Goal: Task Accomplishment & Management: Manage account settings

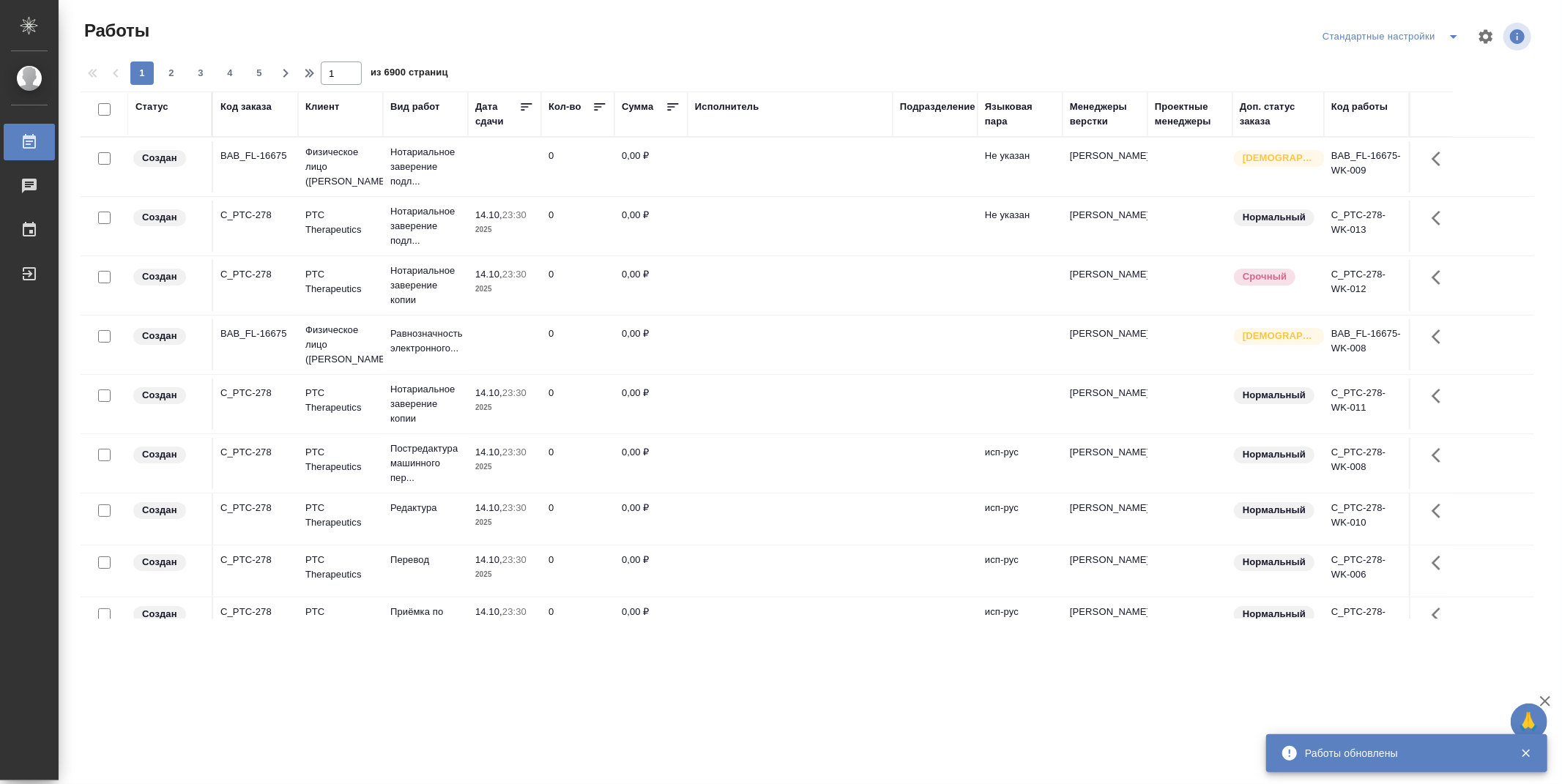
click at [941, 99] on div "Подразделение" at bounding box center [938, 106] width 76 height 15
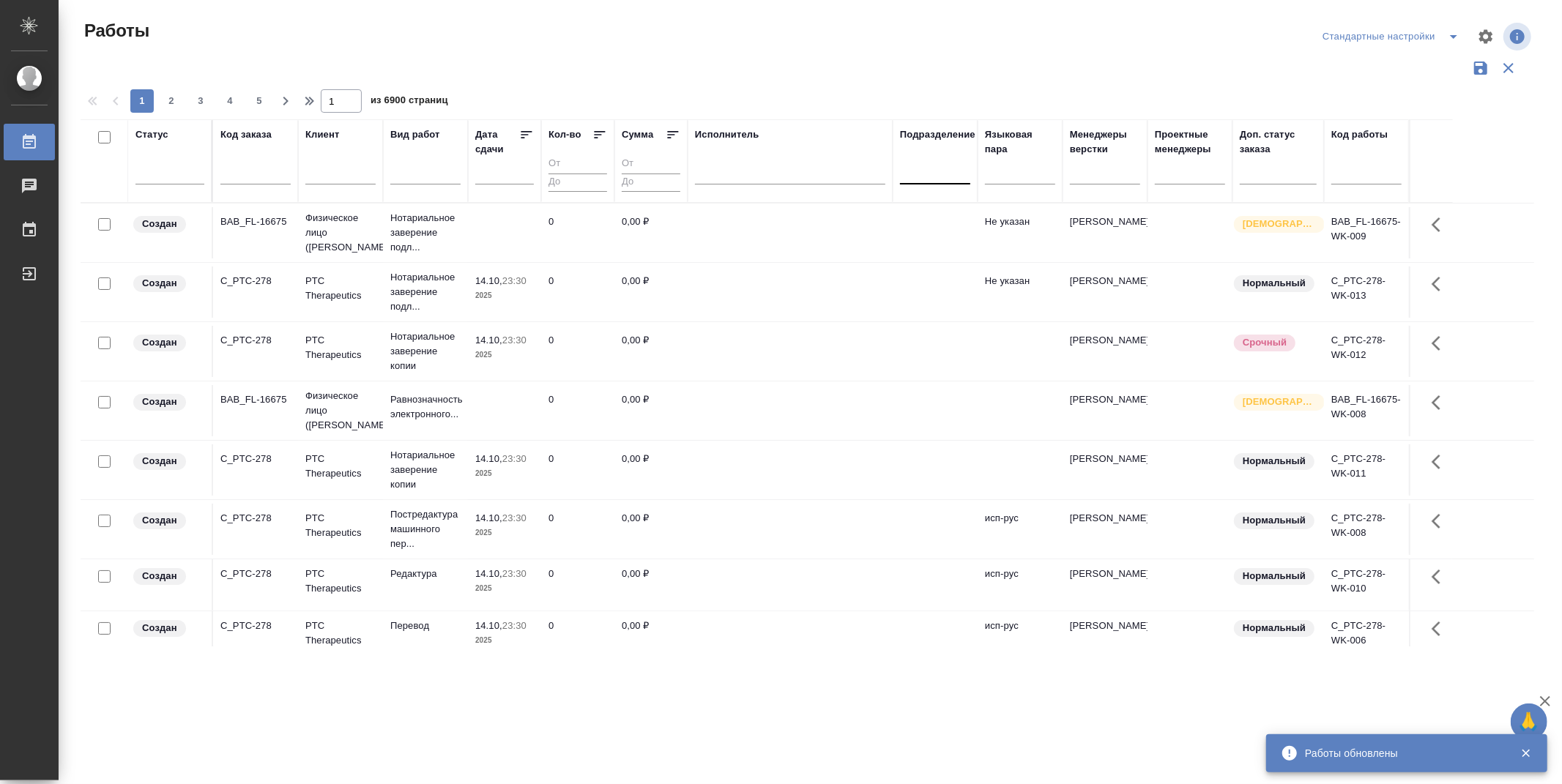
click at [944, 181] on div at bounding box center [935, 170] width 70 height 28
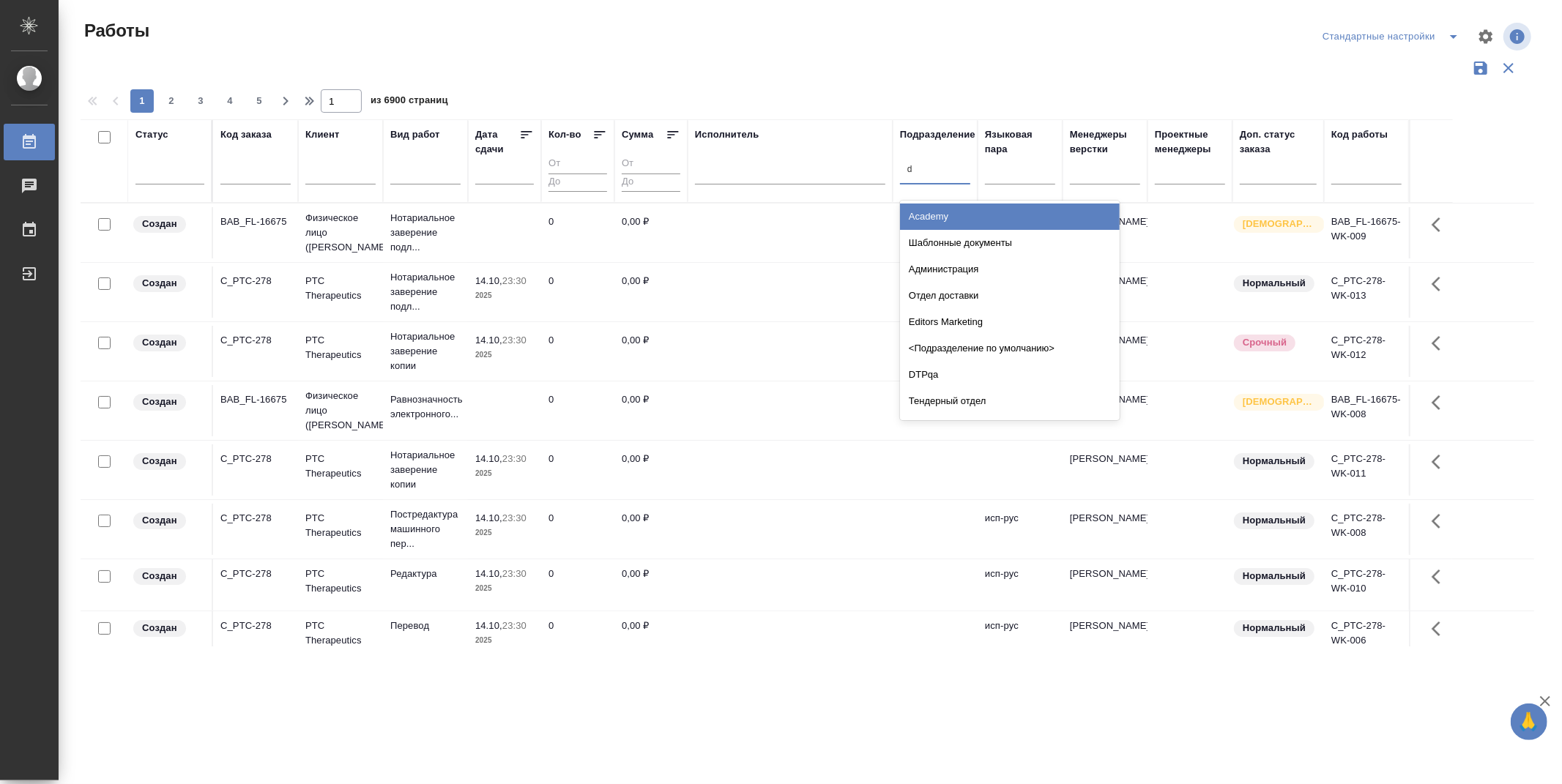
type input "dt"
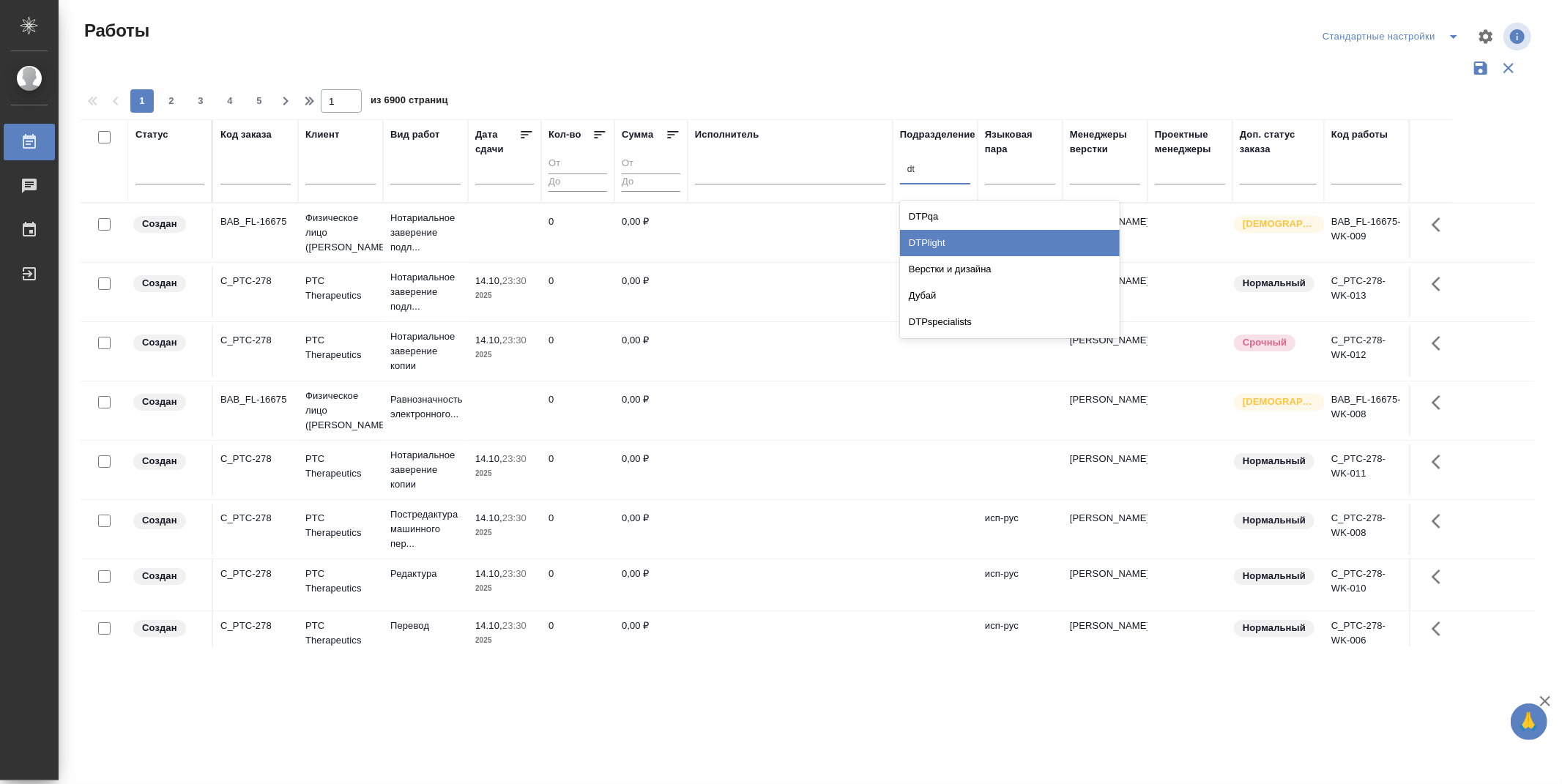
click at [959, 242] on div "DTPlight" at bounding box center [1010, 243] width 220 height 26
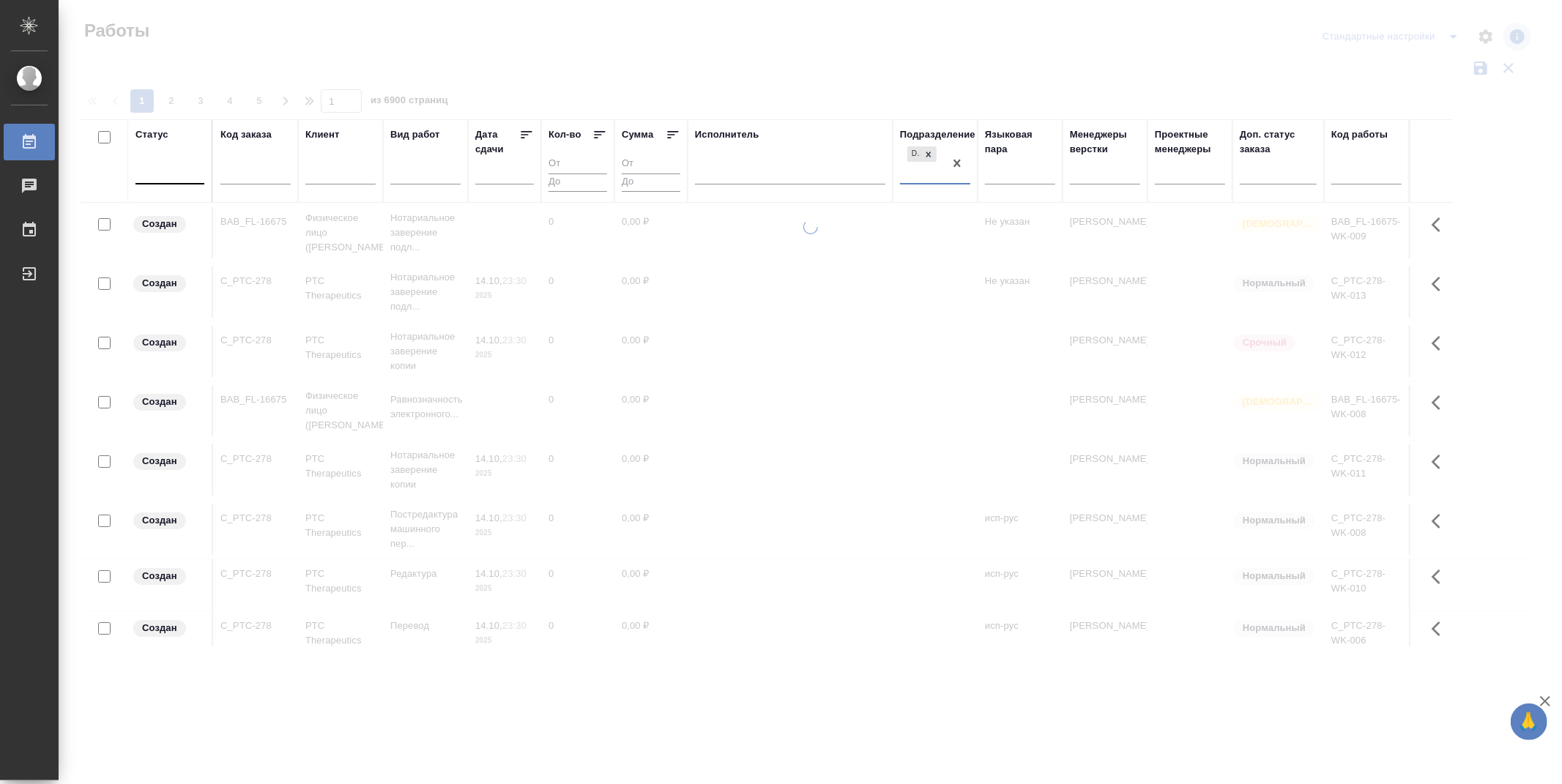
click at [180, 174] on div at bounding box center [169, 170] width 69 height 21
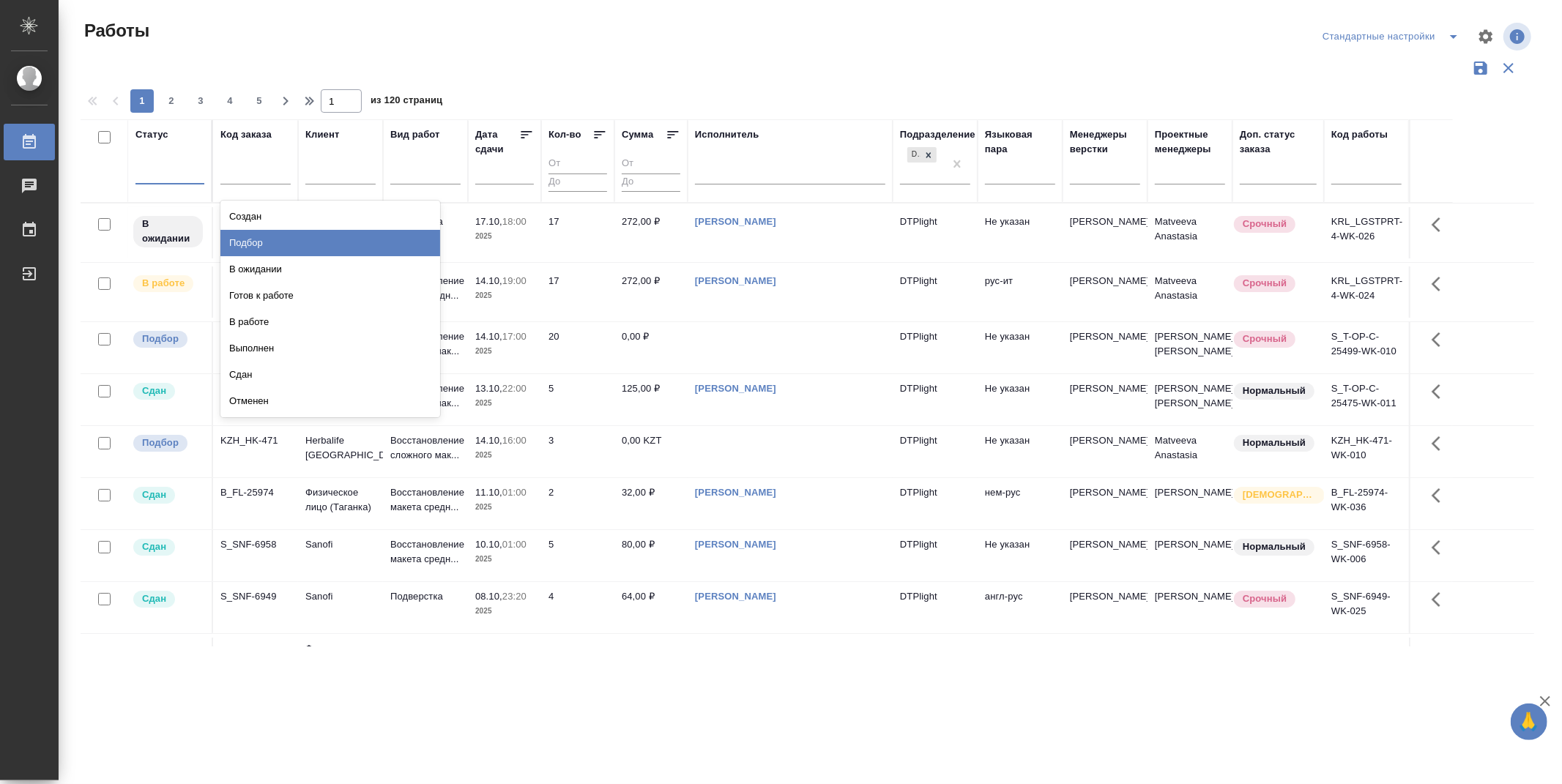
click at [426, 239] on div "Подбор" at bounding box center [330, 243] width 220 height 26
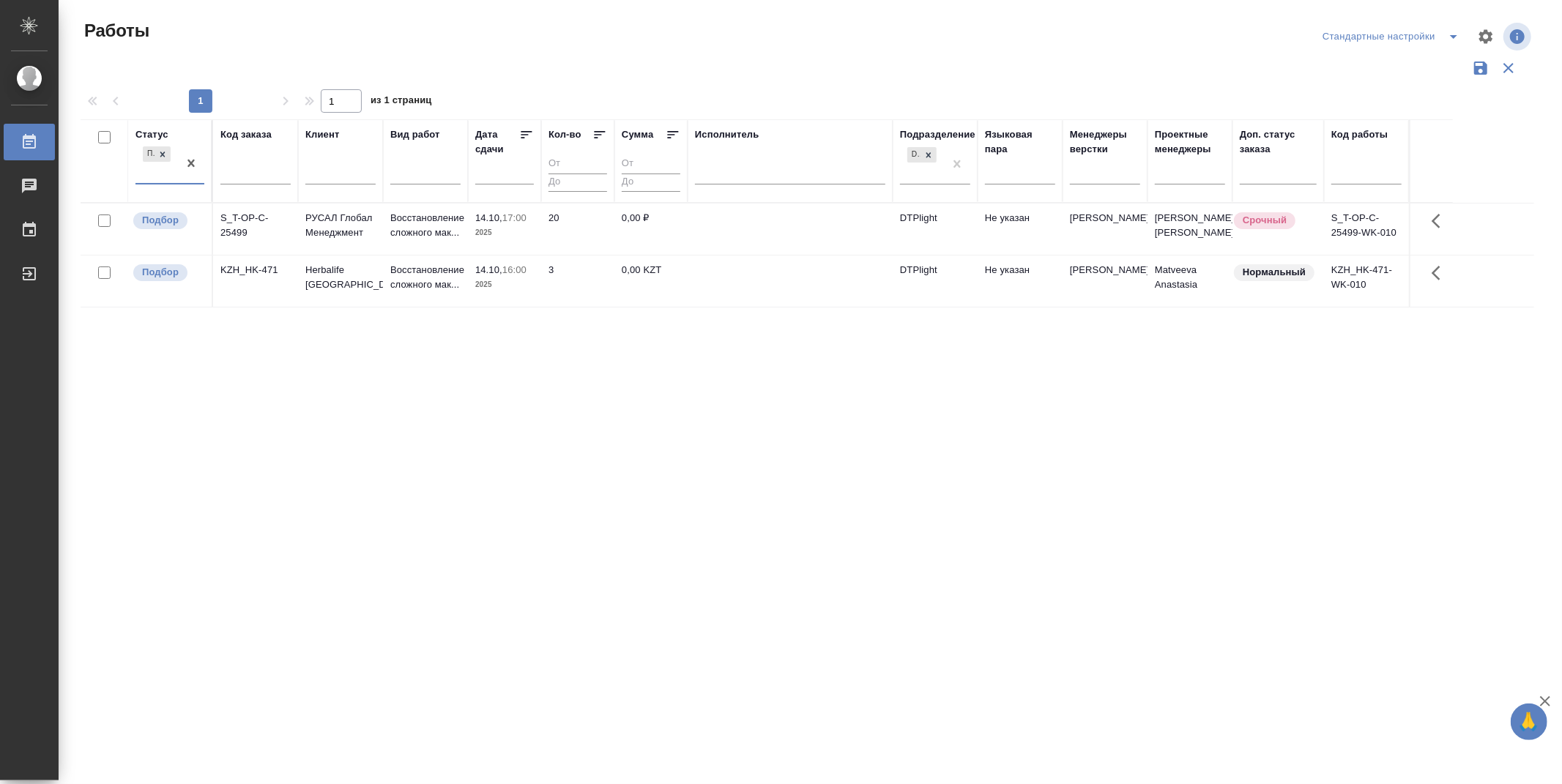
click at [151, 177] on div "Подбор" at bounding box center [156, 163] width 43 height 40
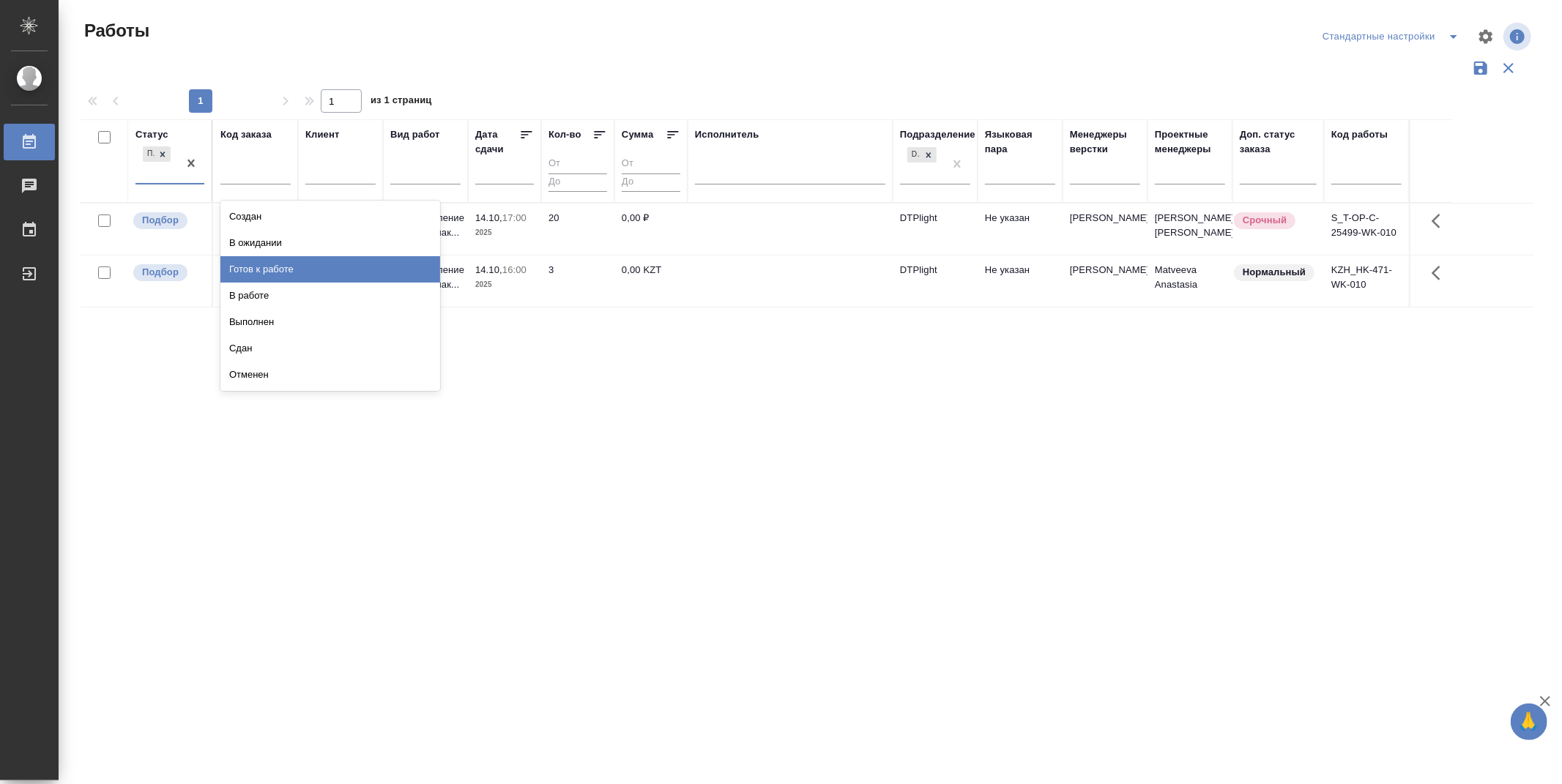
click at [295, 262] on div "Готов к работе" at bounding box center [330, 269] width 220 height 26
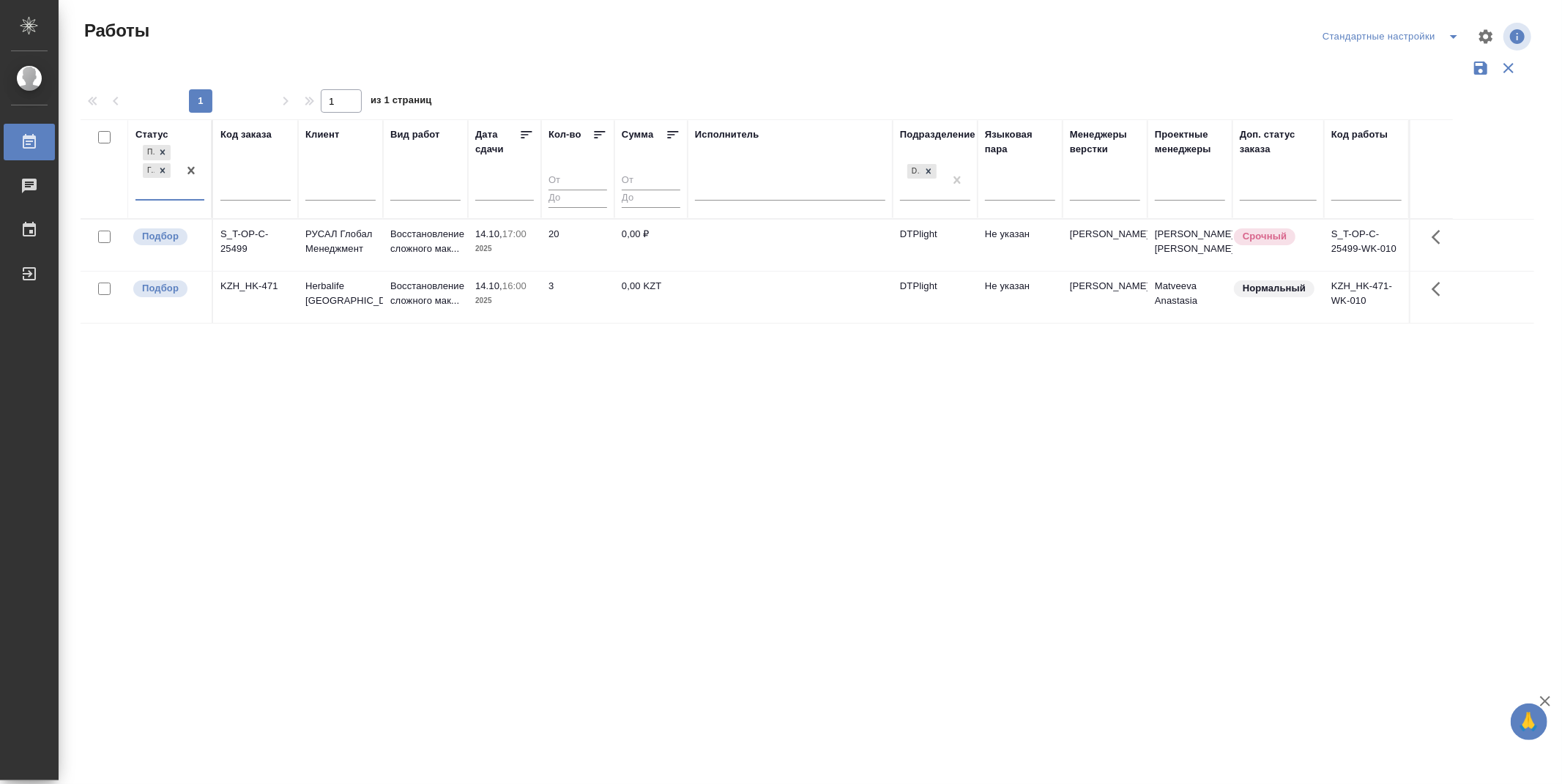
click at [145, 187] on div "Подбор Готов к работе" at bounding box center [156, 170] width 43 height 57
click at [259, 272] on div "В работе" at bounding box center [330, 285] width 220 height 26
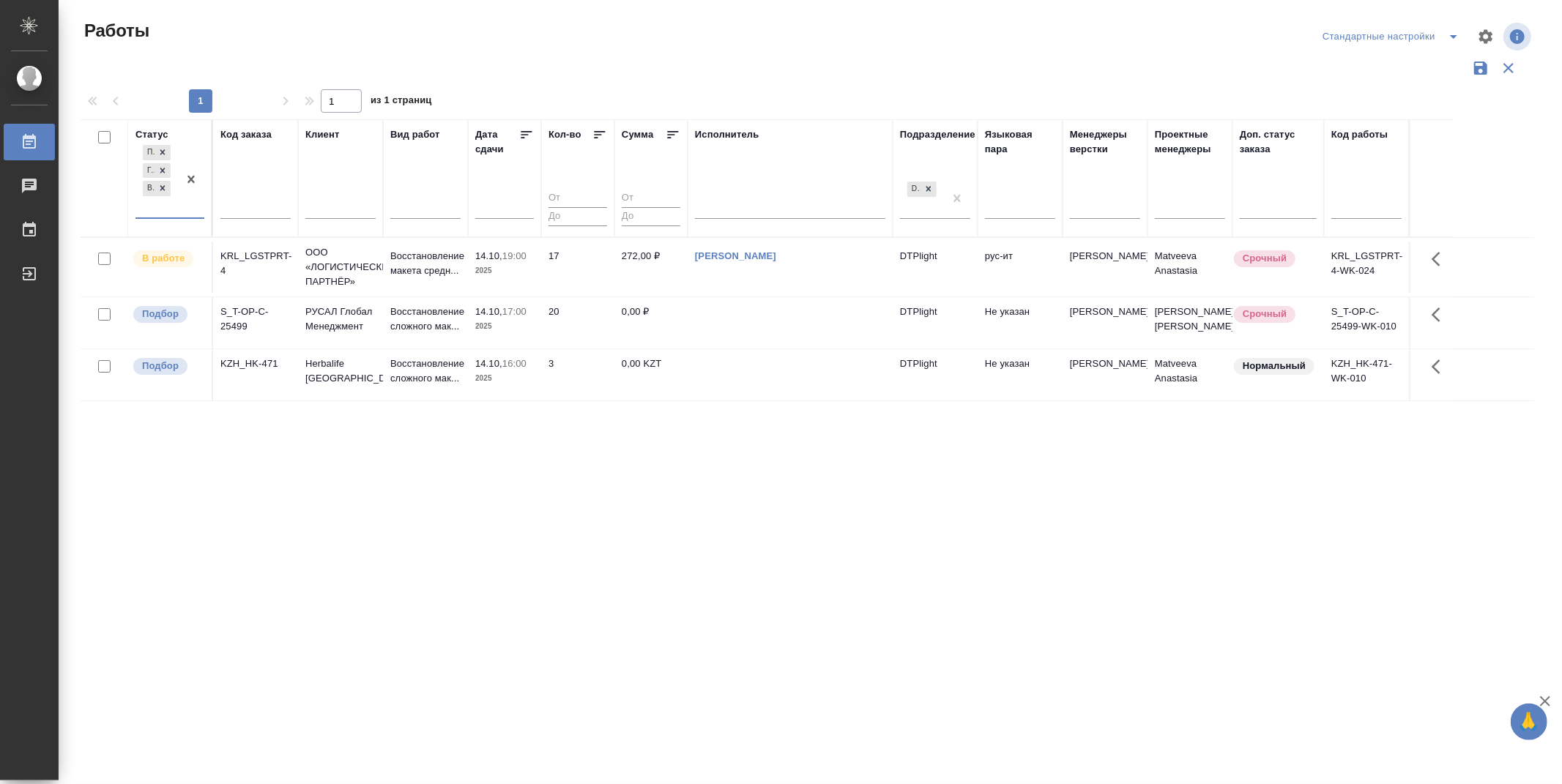
click at [525, 135] on icon at bounding box center [527, 135] width 11 height 8
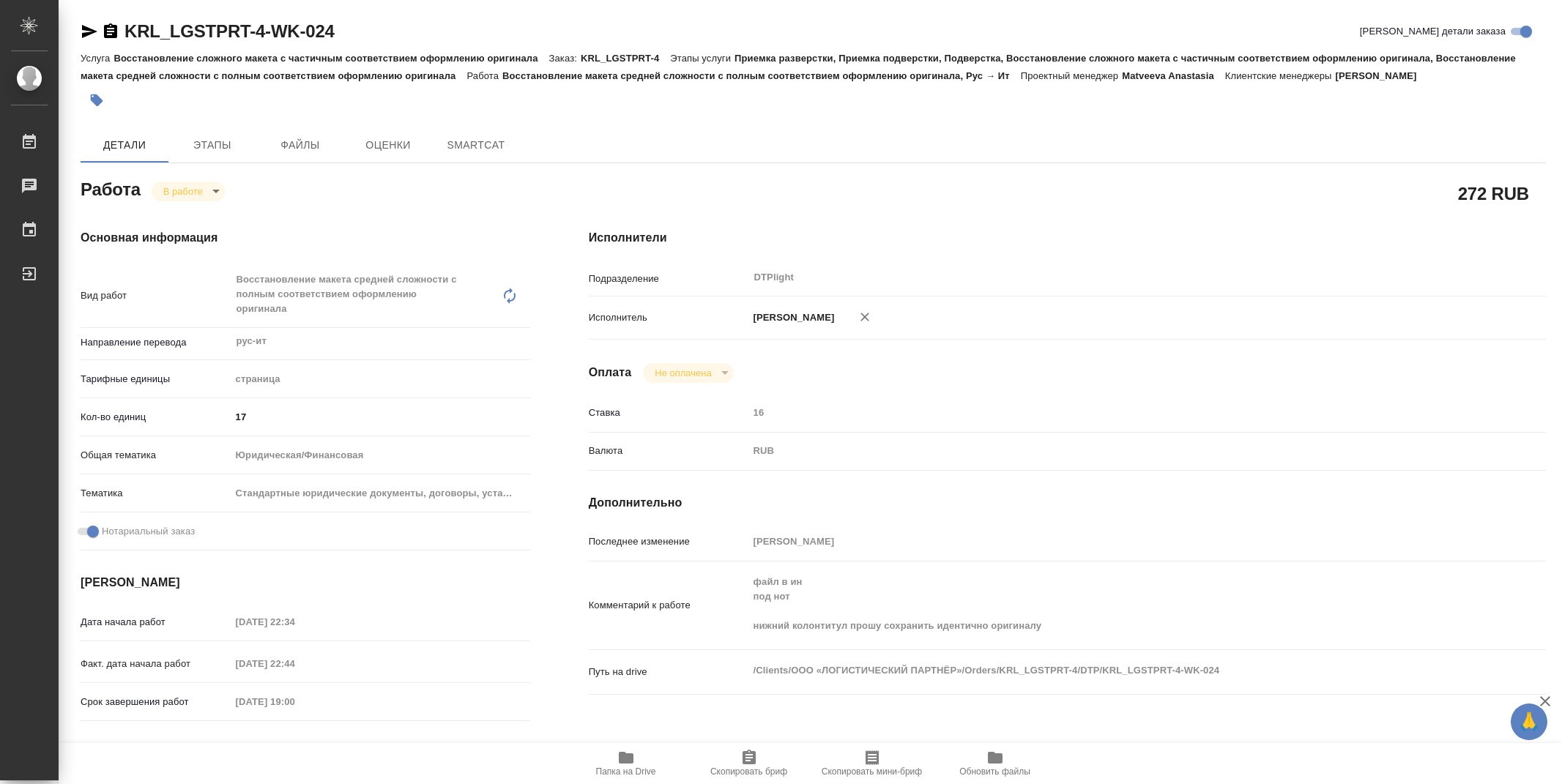
type textarea "x"
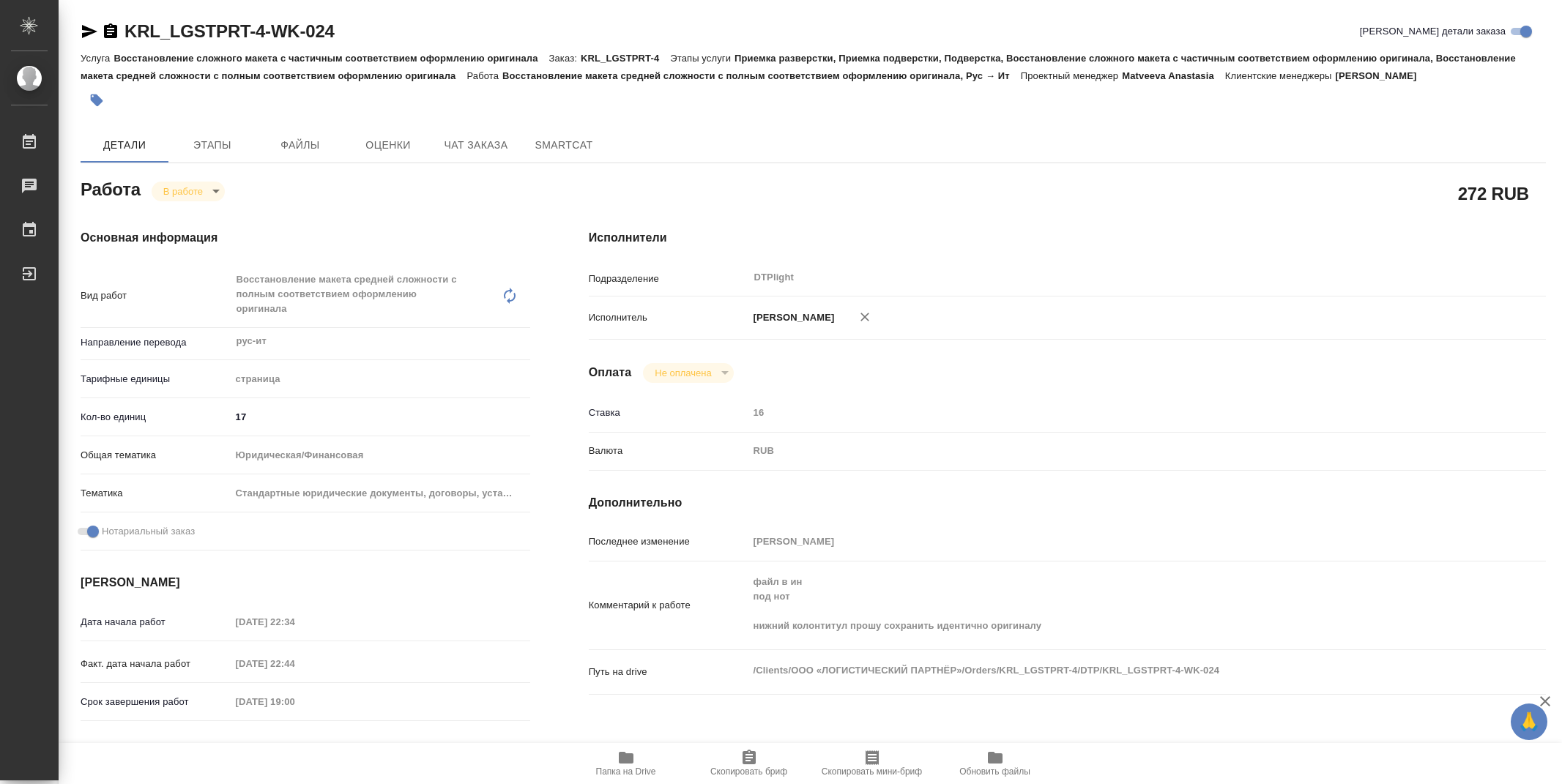
type textarea "x"
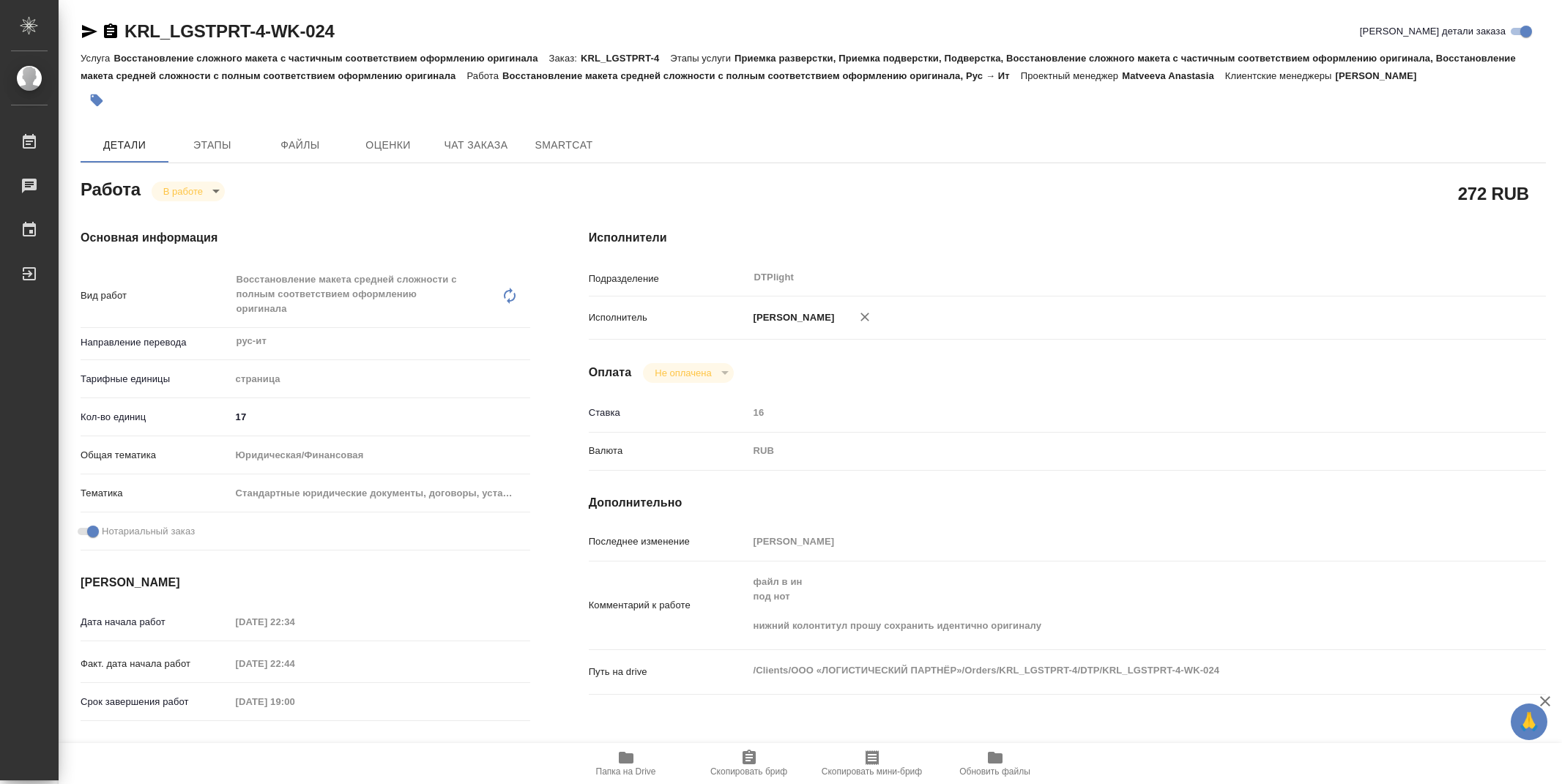
type textarea "x"
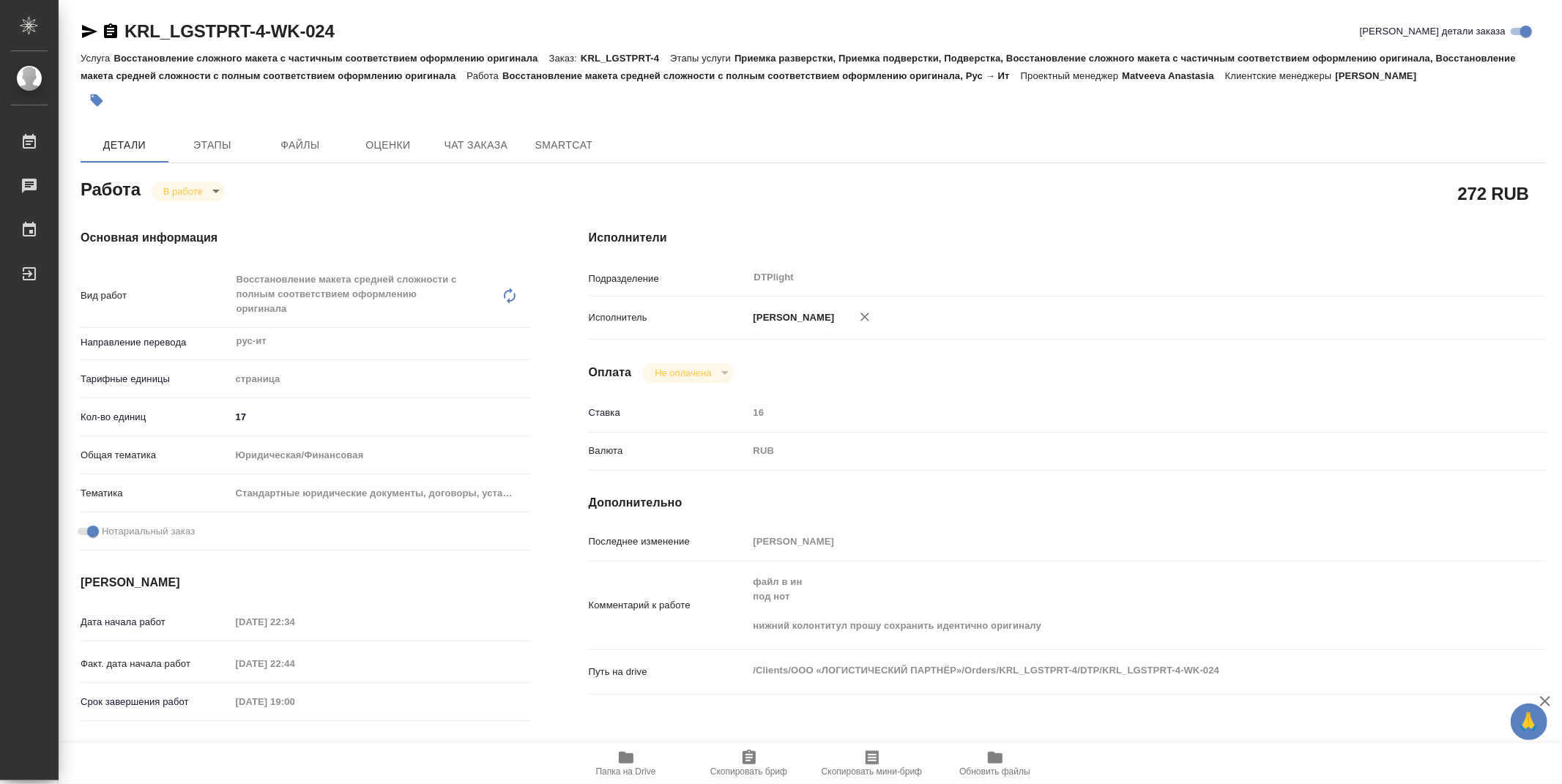
scroll to position [82, 0]
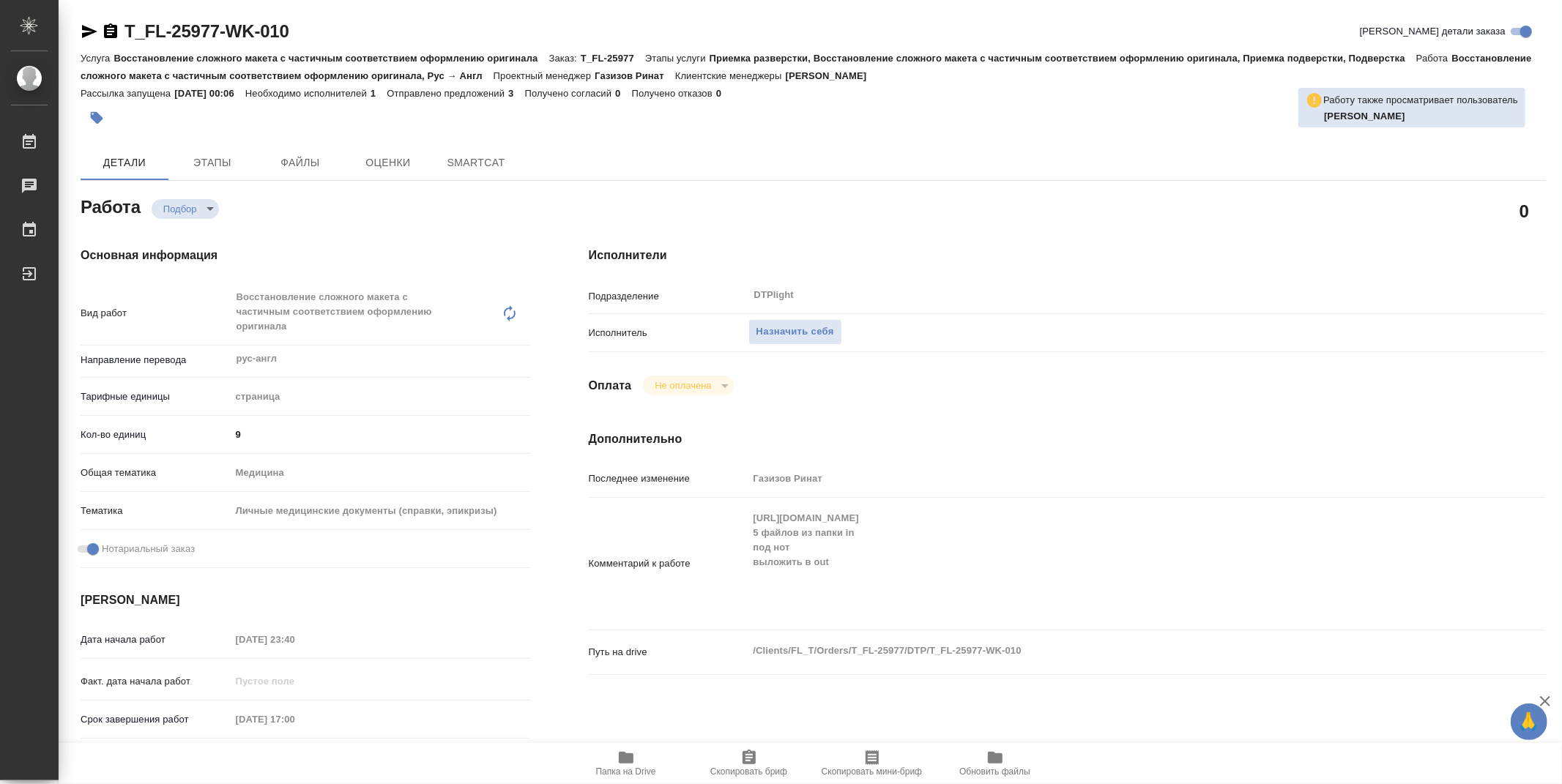
type textarea "x"
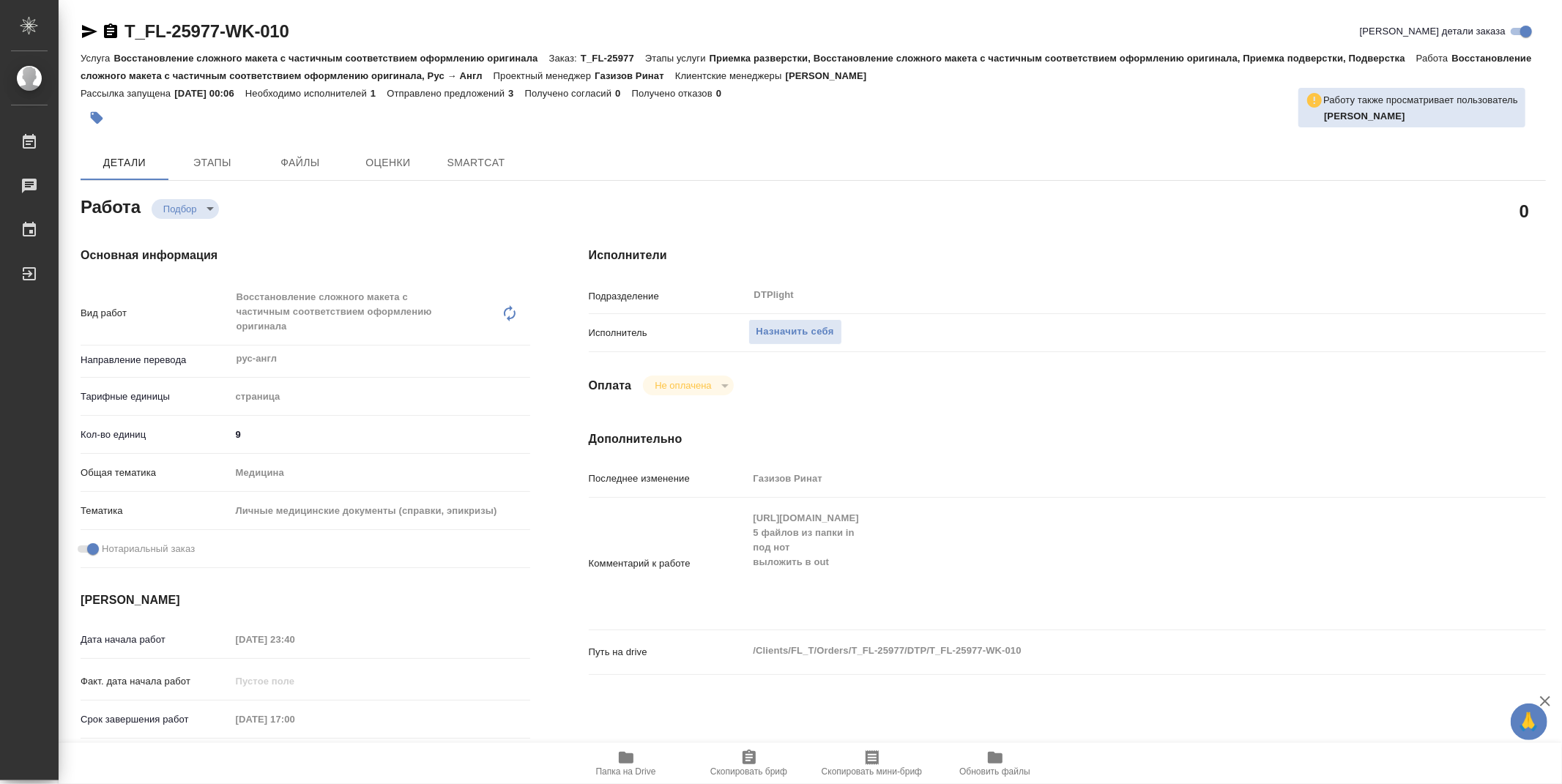
type textarea "x"
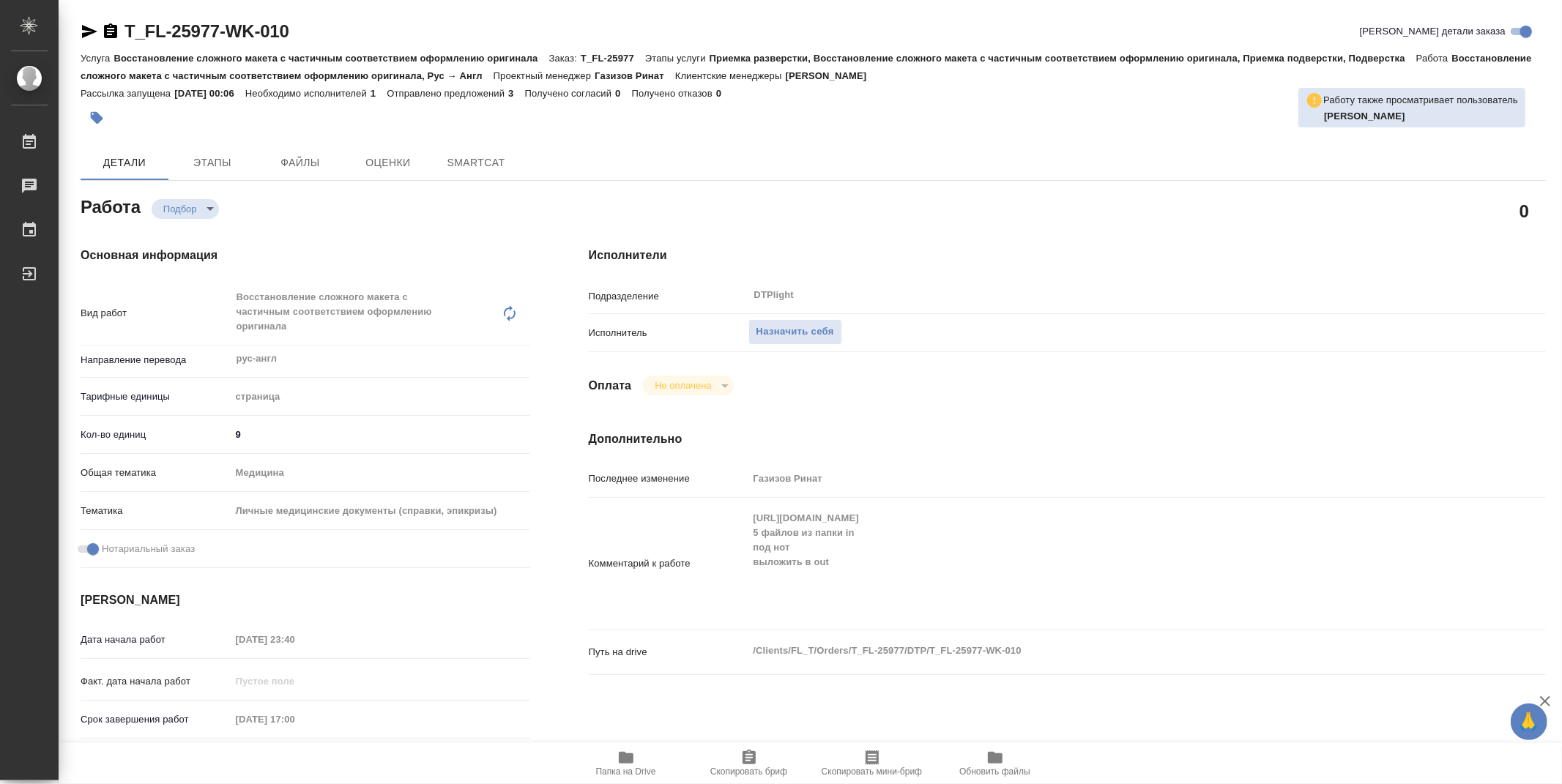
type textarea "x"
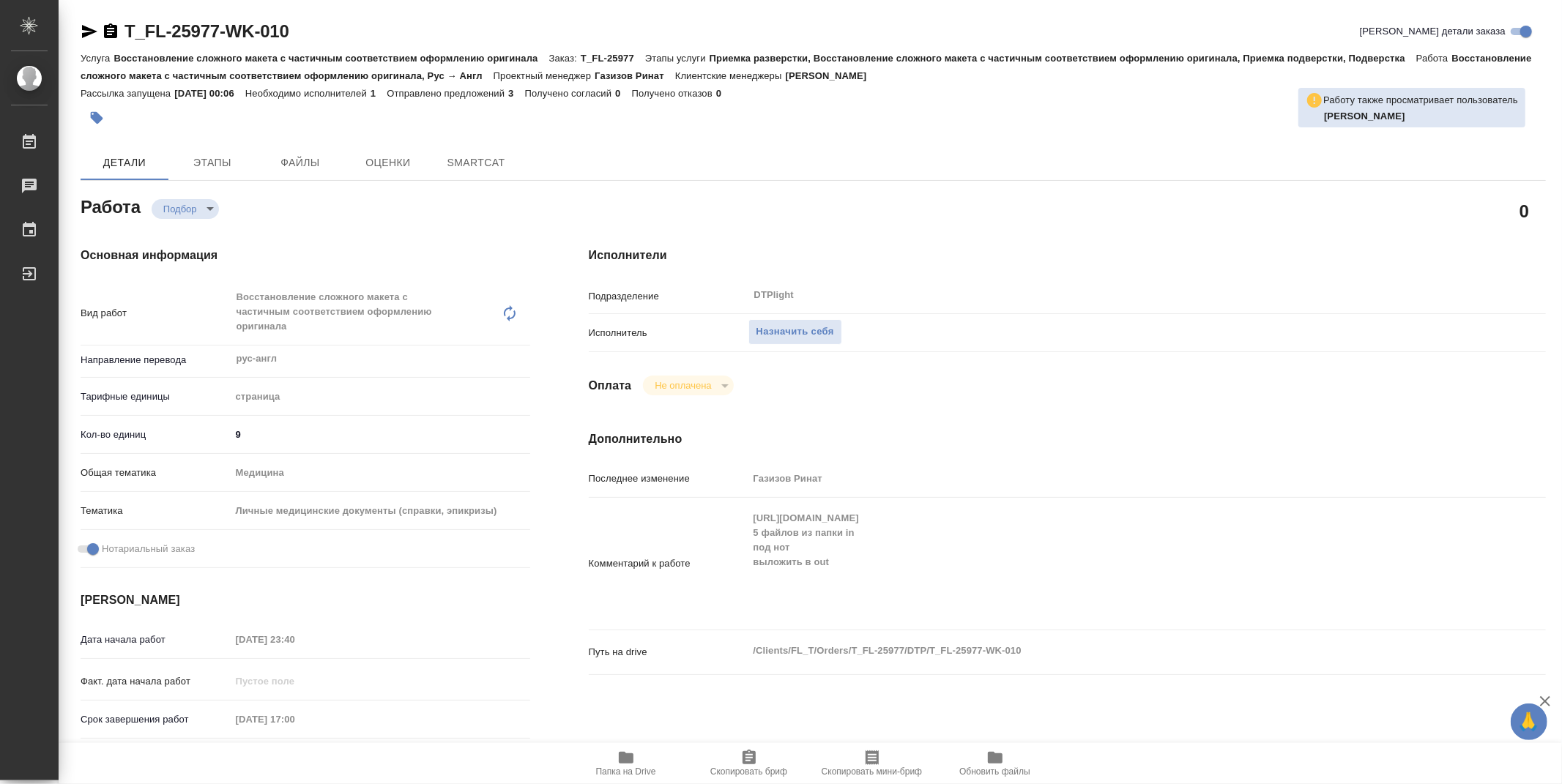
type textarea "x"
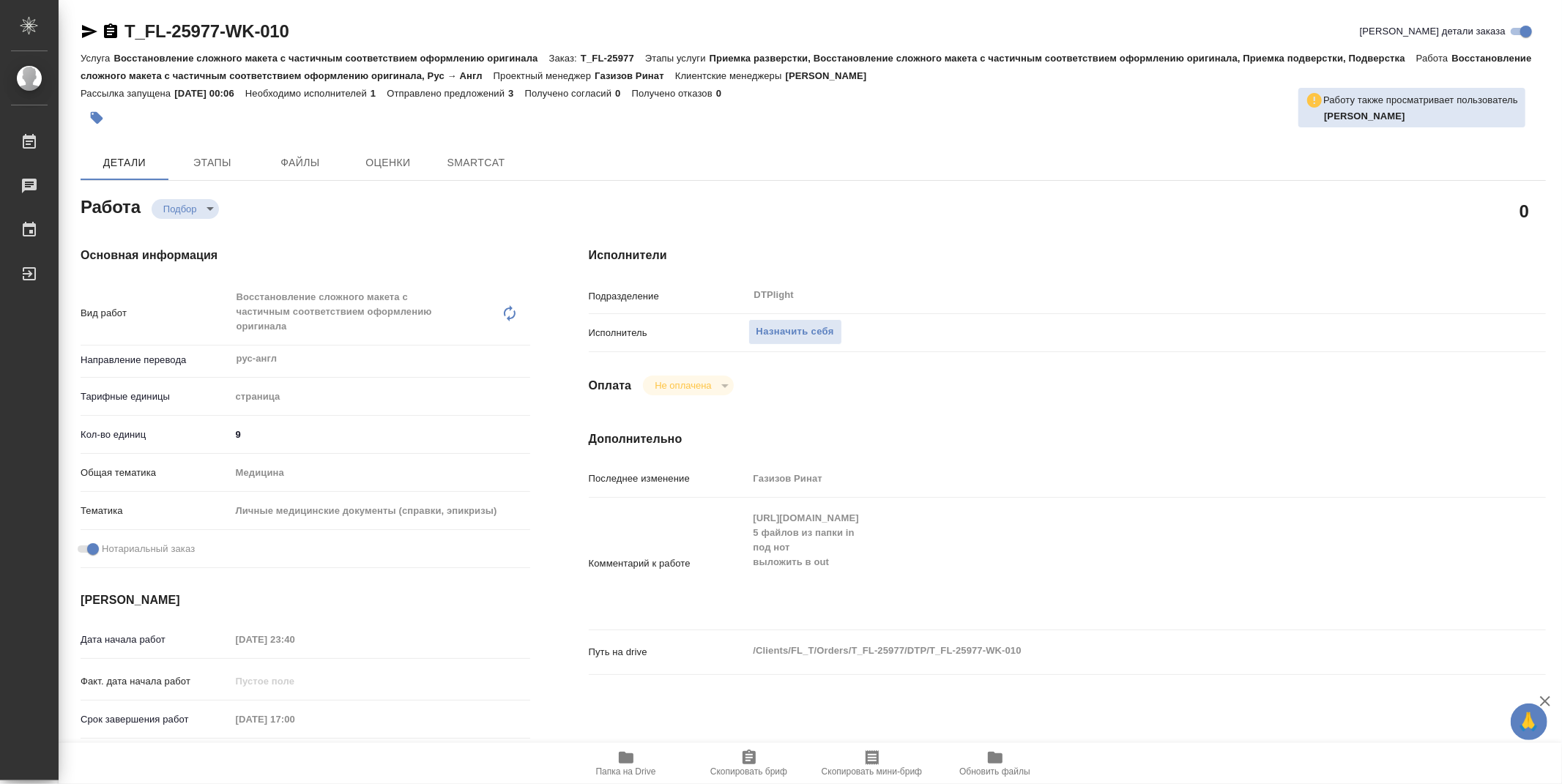
type textarea "x"
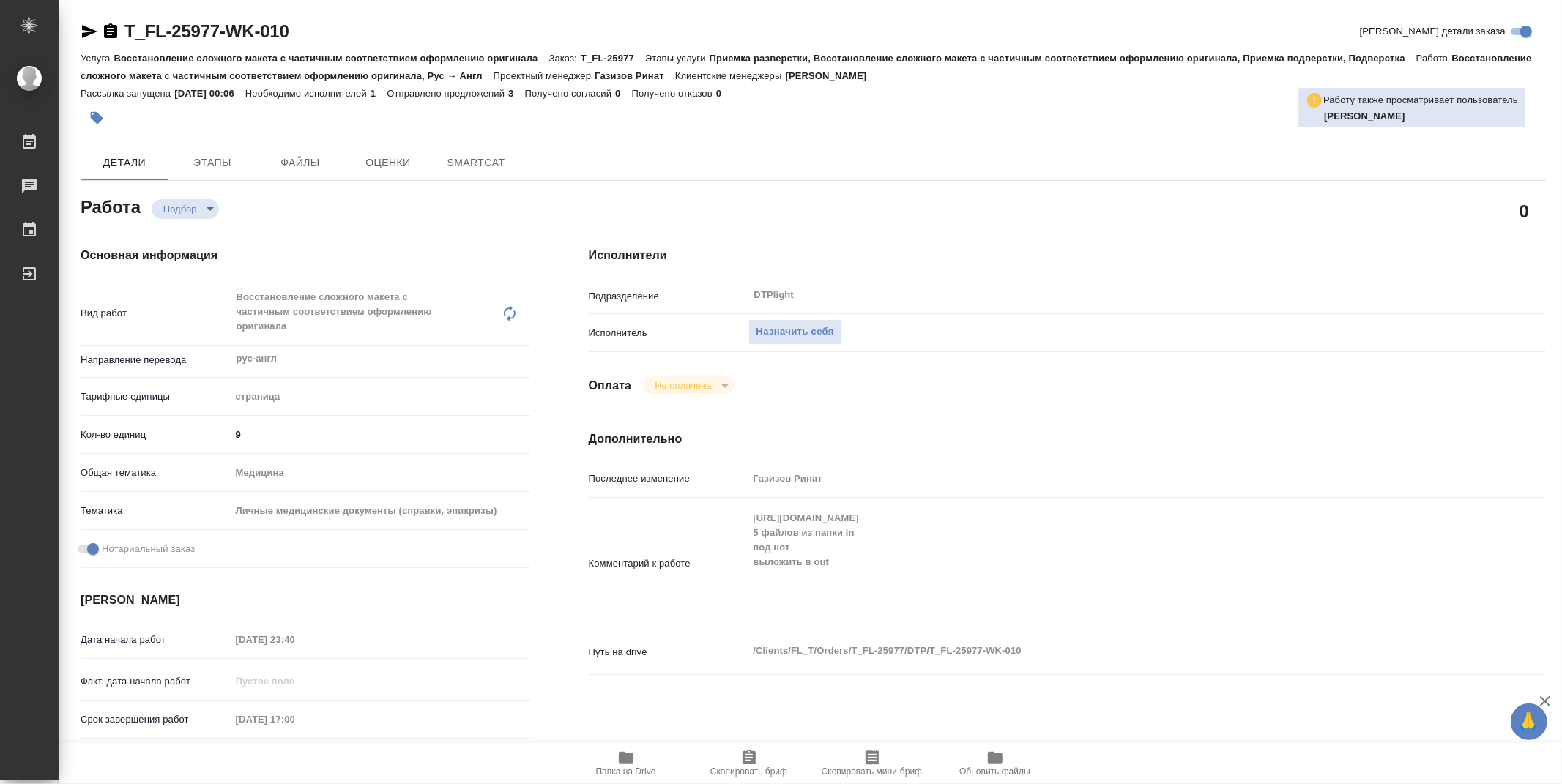
type textarea "x"
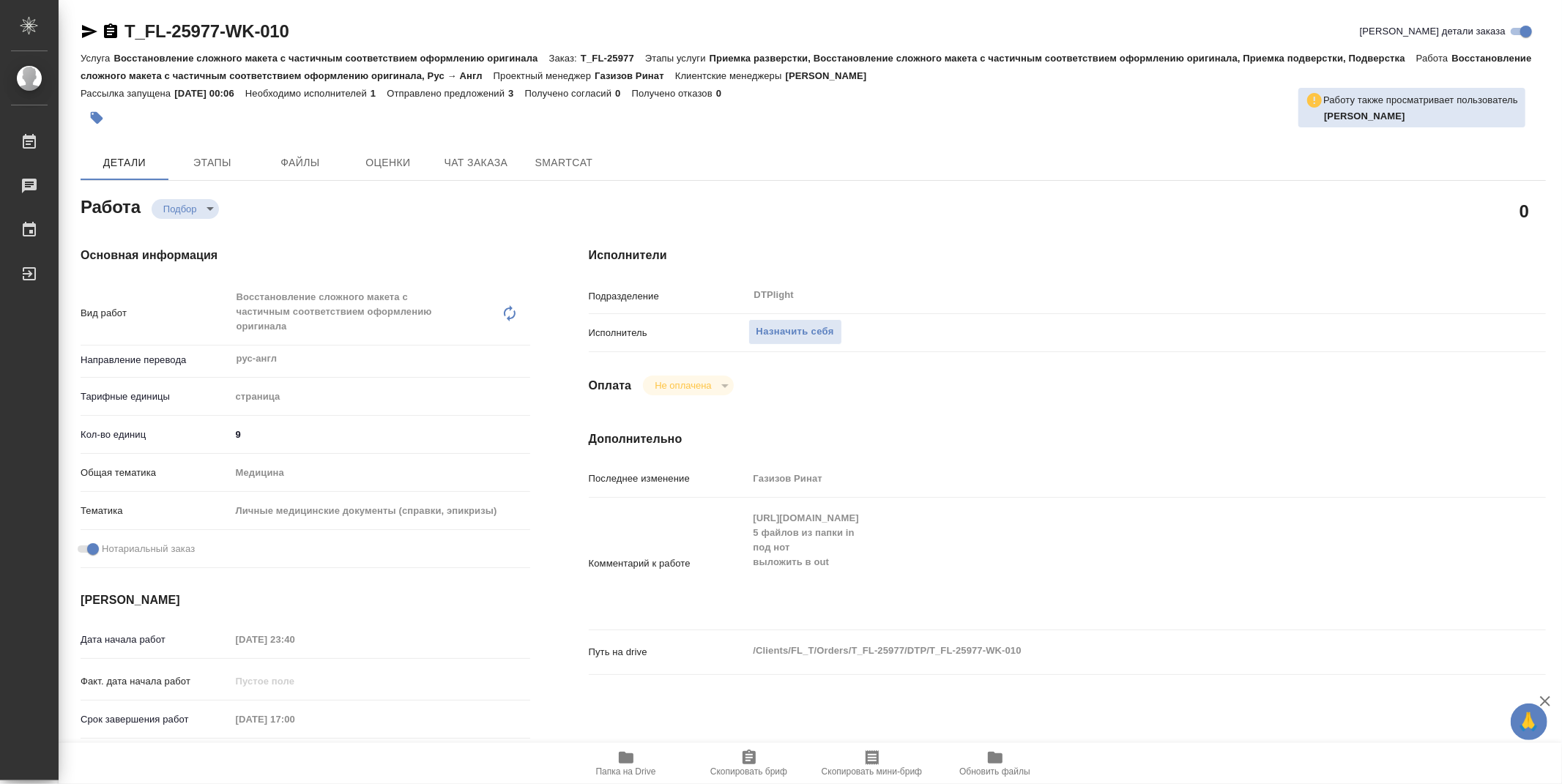
type textarea "x"
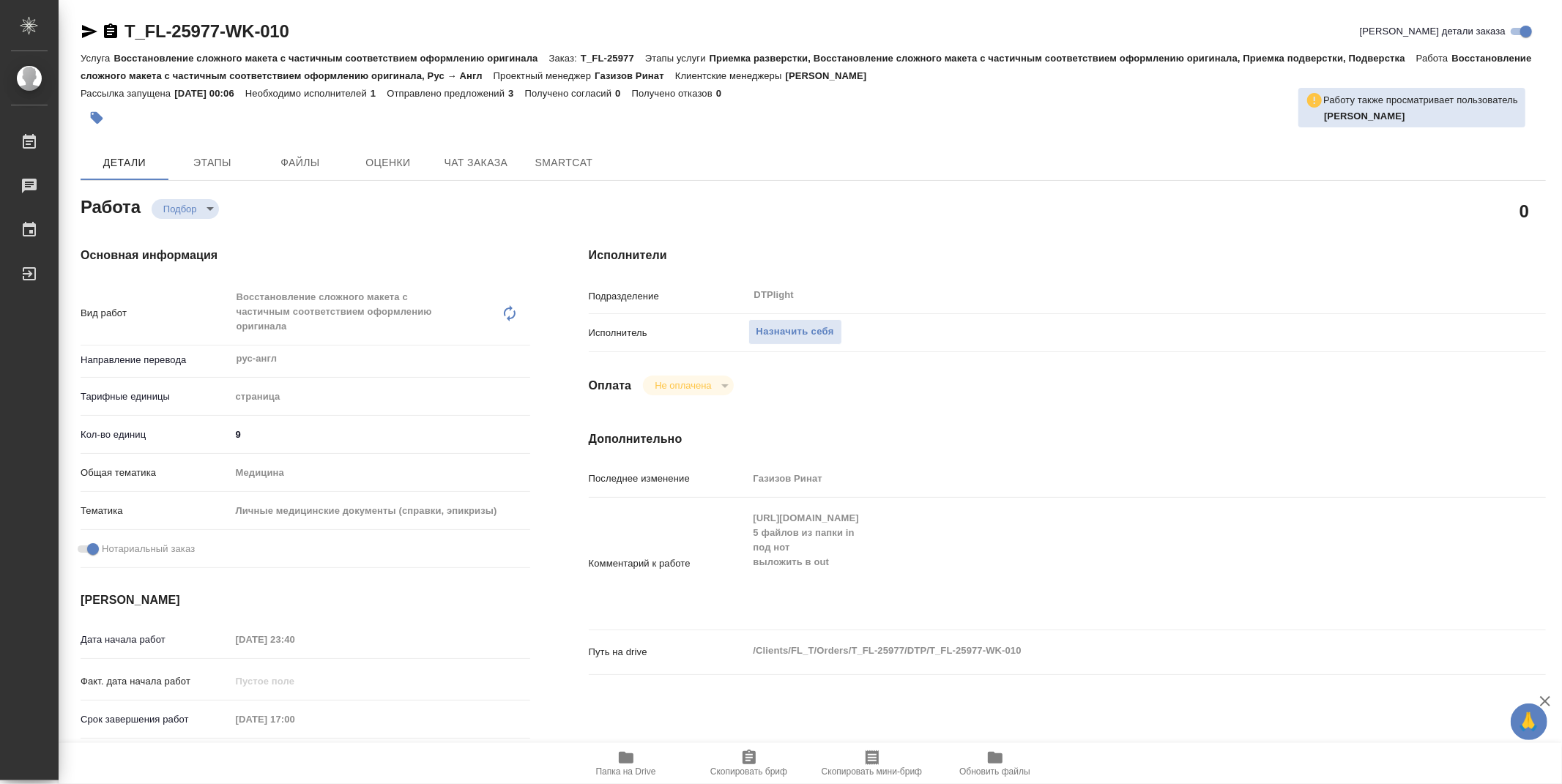
type textarea "x"
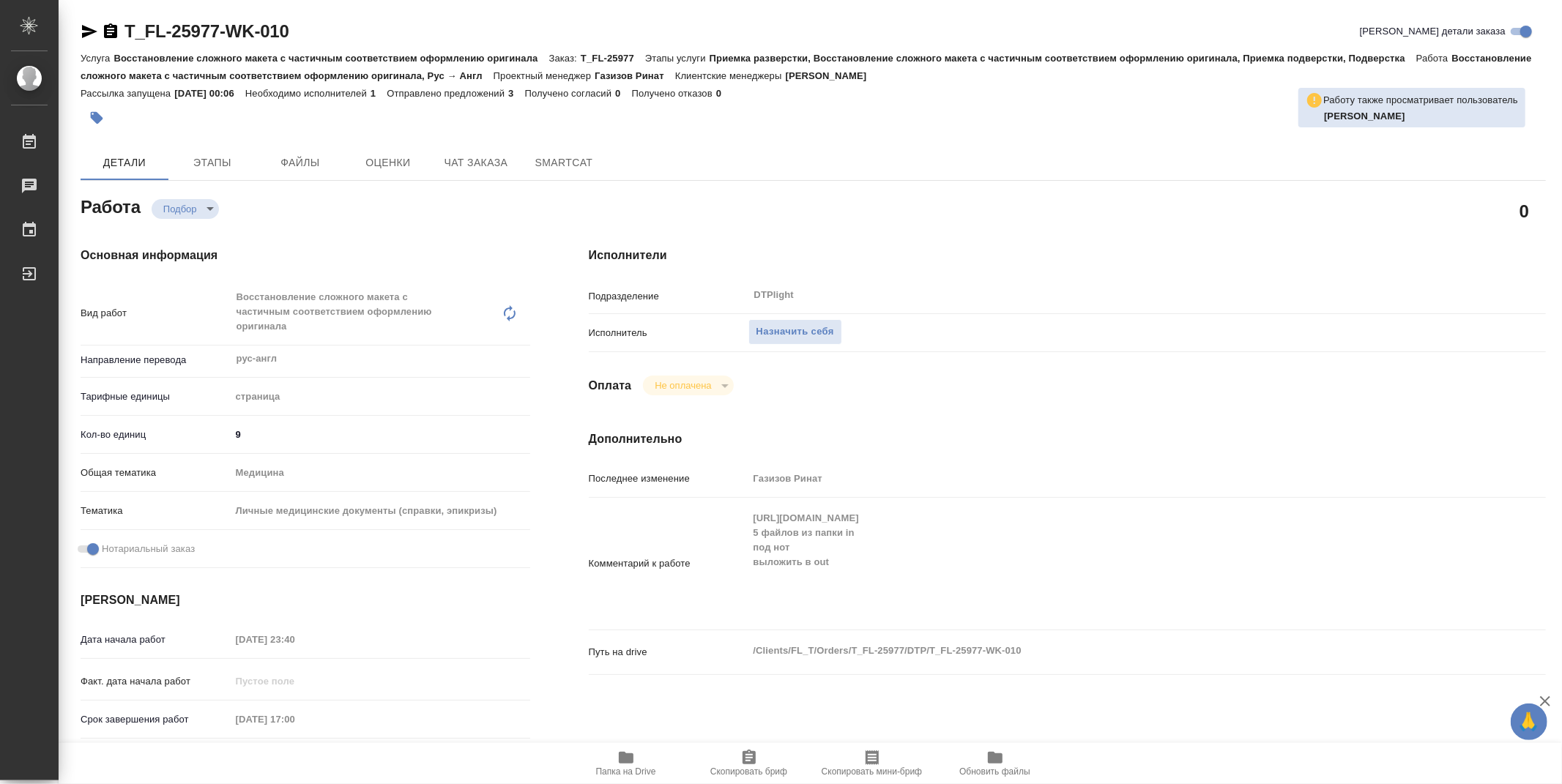
click at [617, 759] on icon "button" at bounding box center [626, 758] width 17 height 17
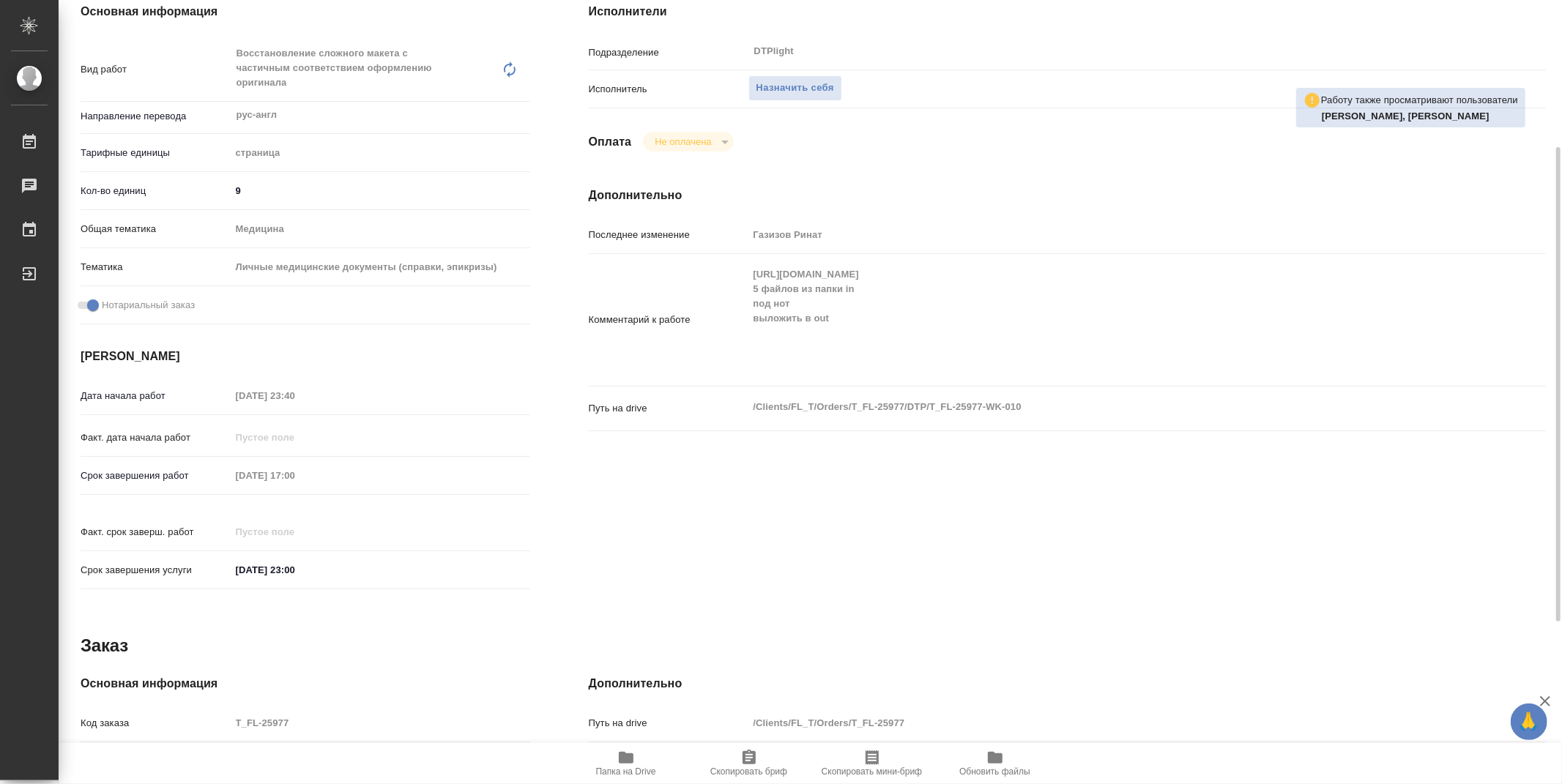
scroll to position [162, 0]
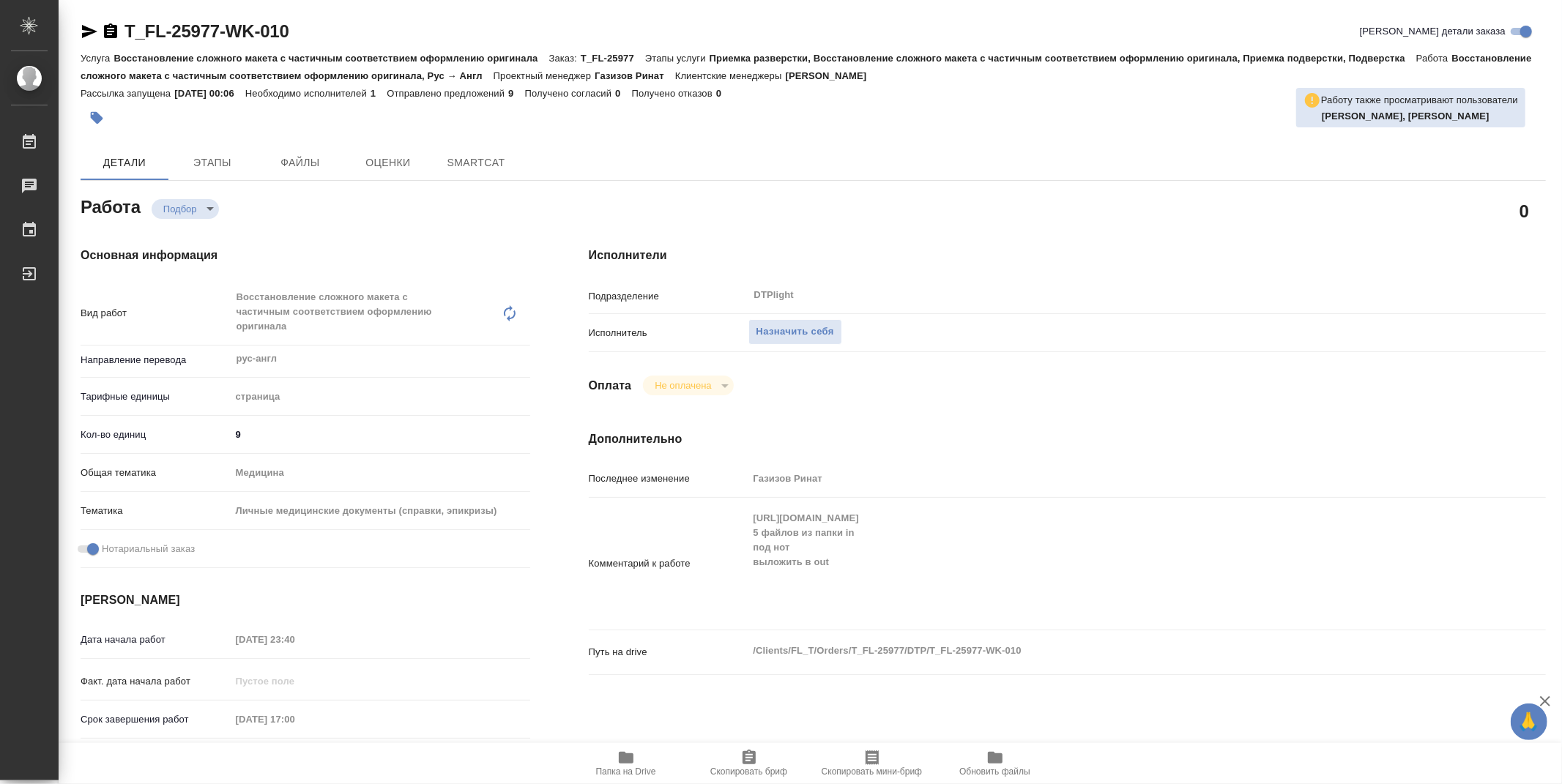
type textarea "x"
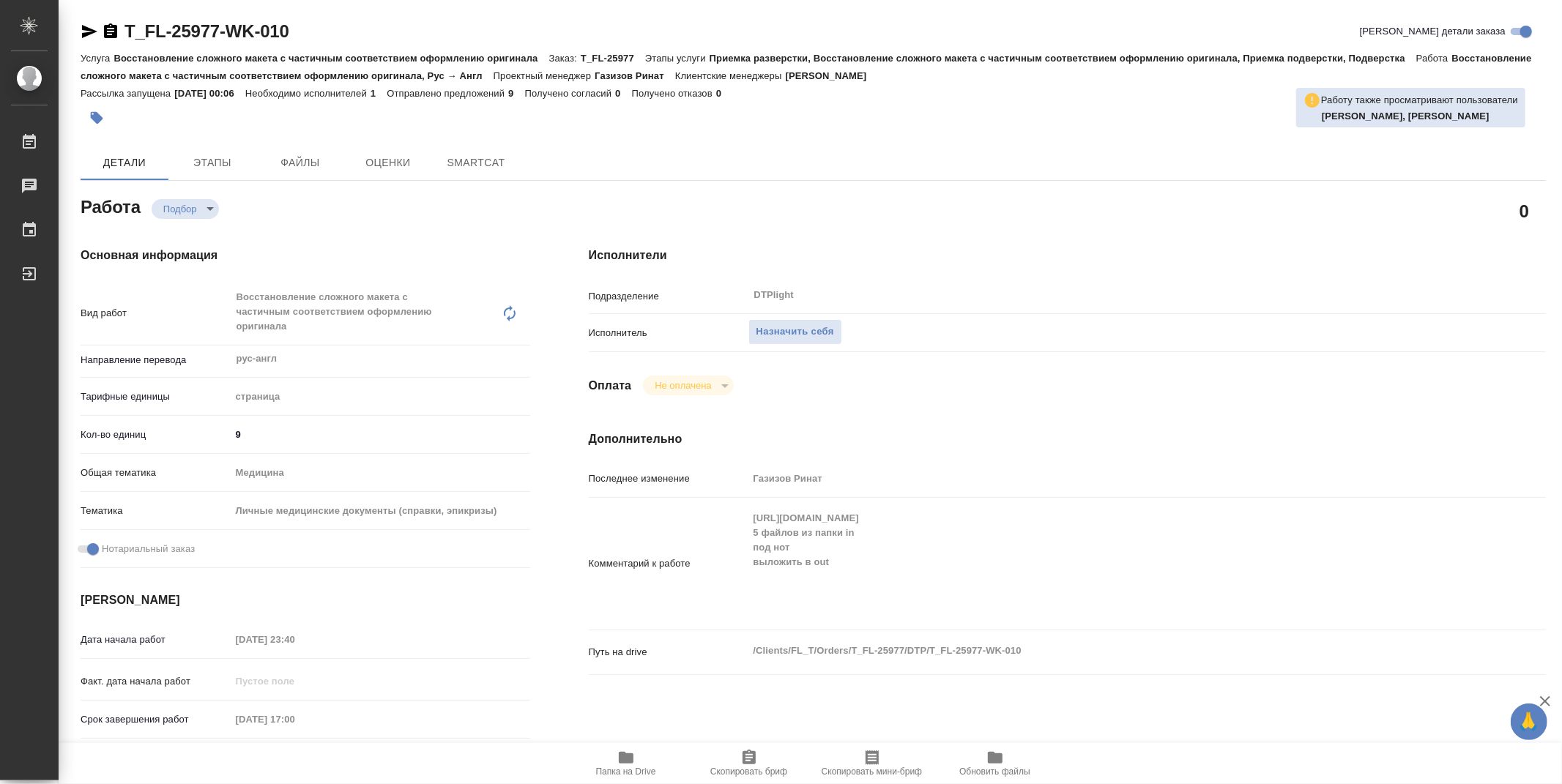
type textarea "x"
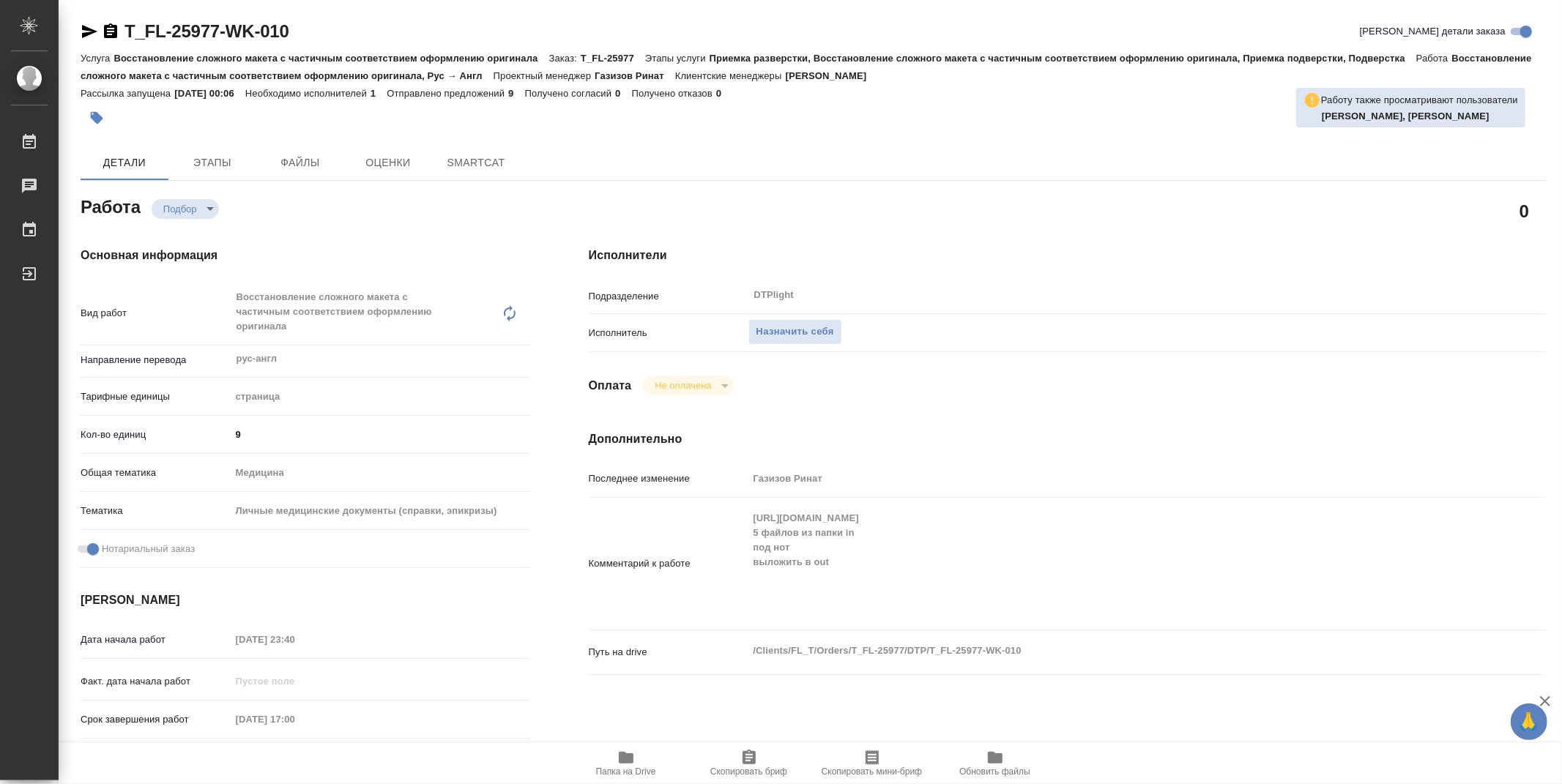
type textarea "x"
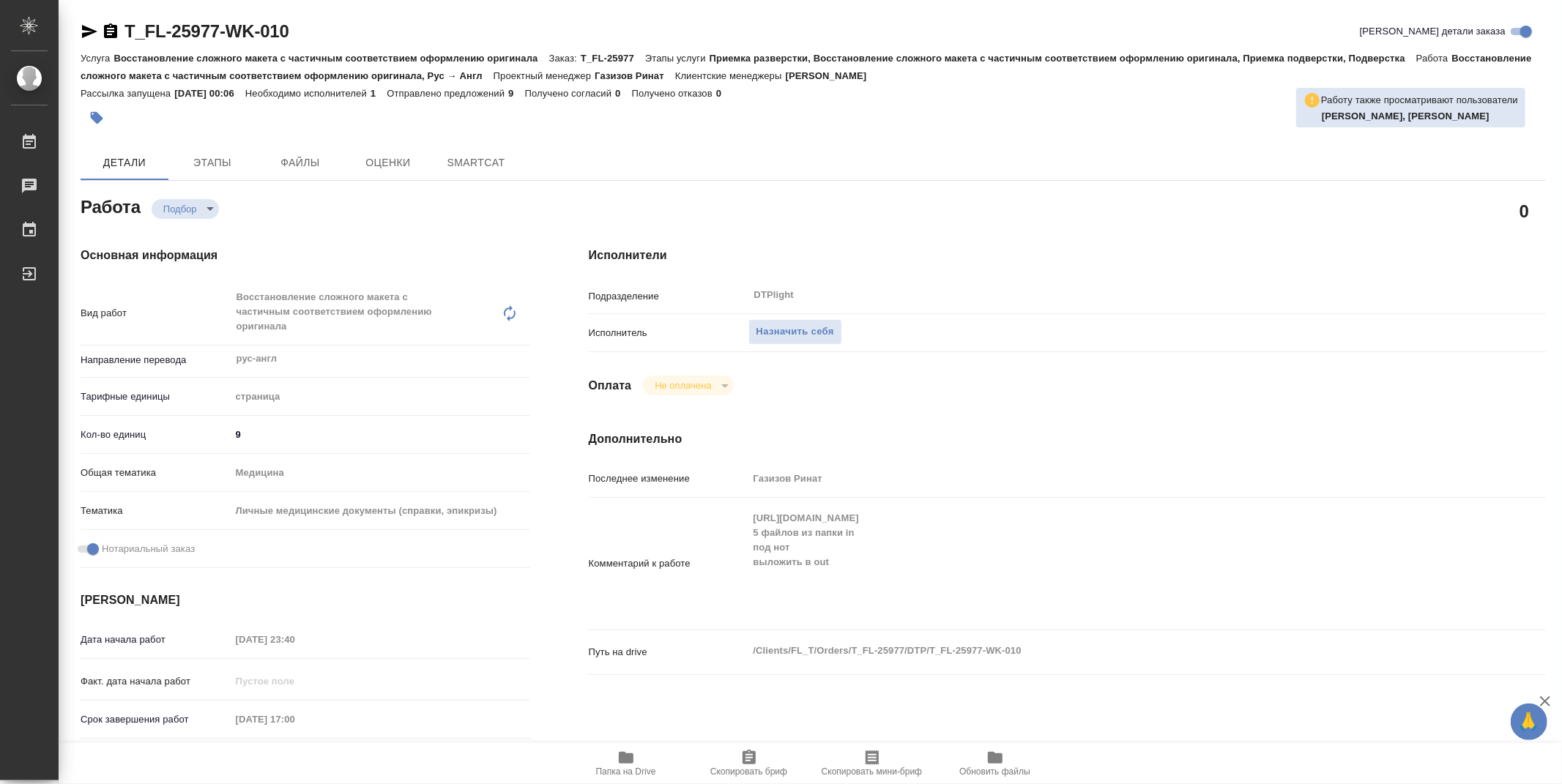
type textarea "x"
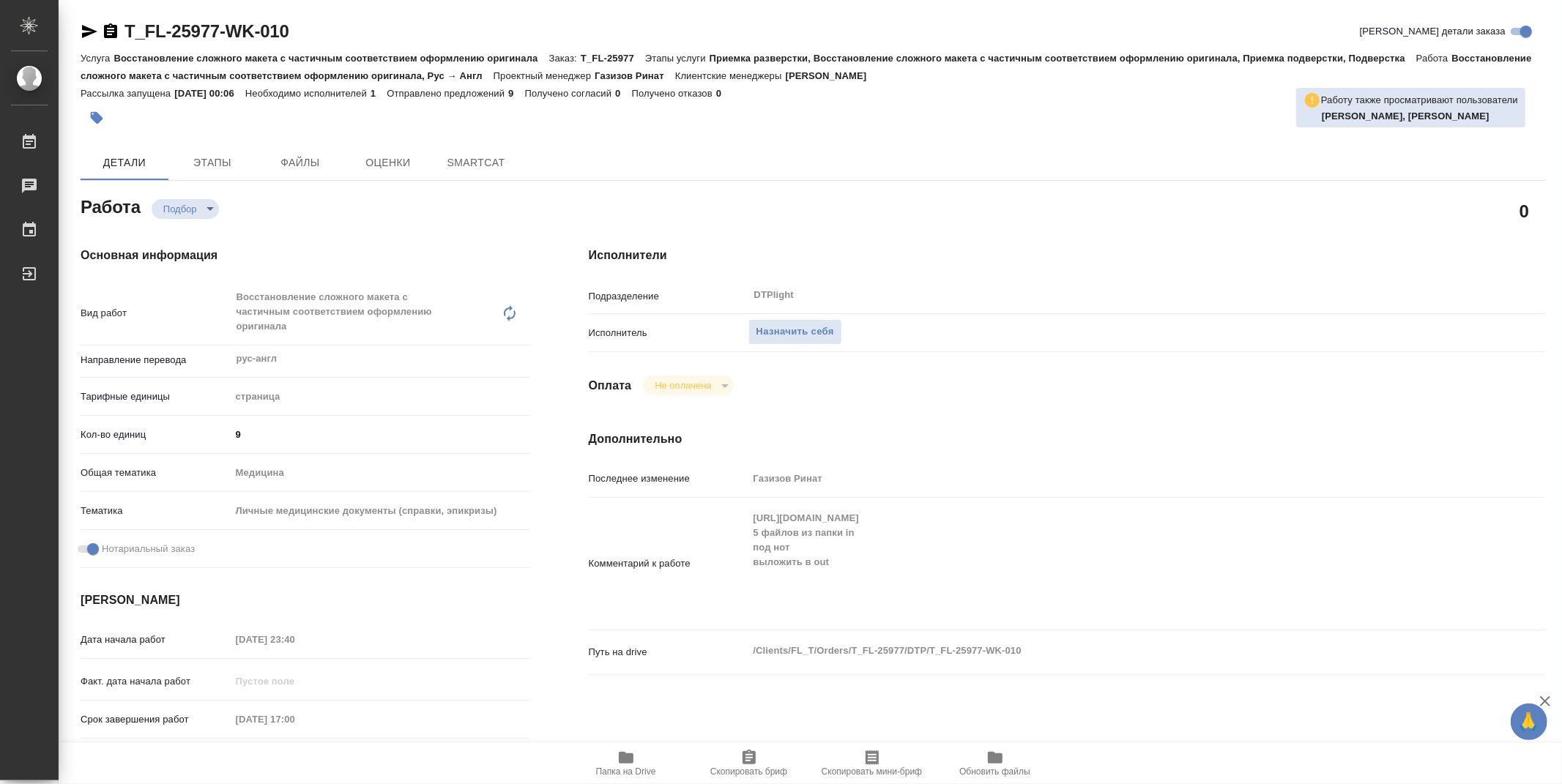
type textarea "x"
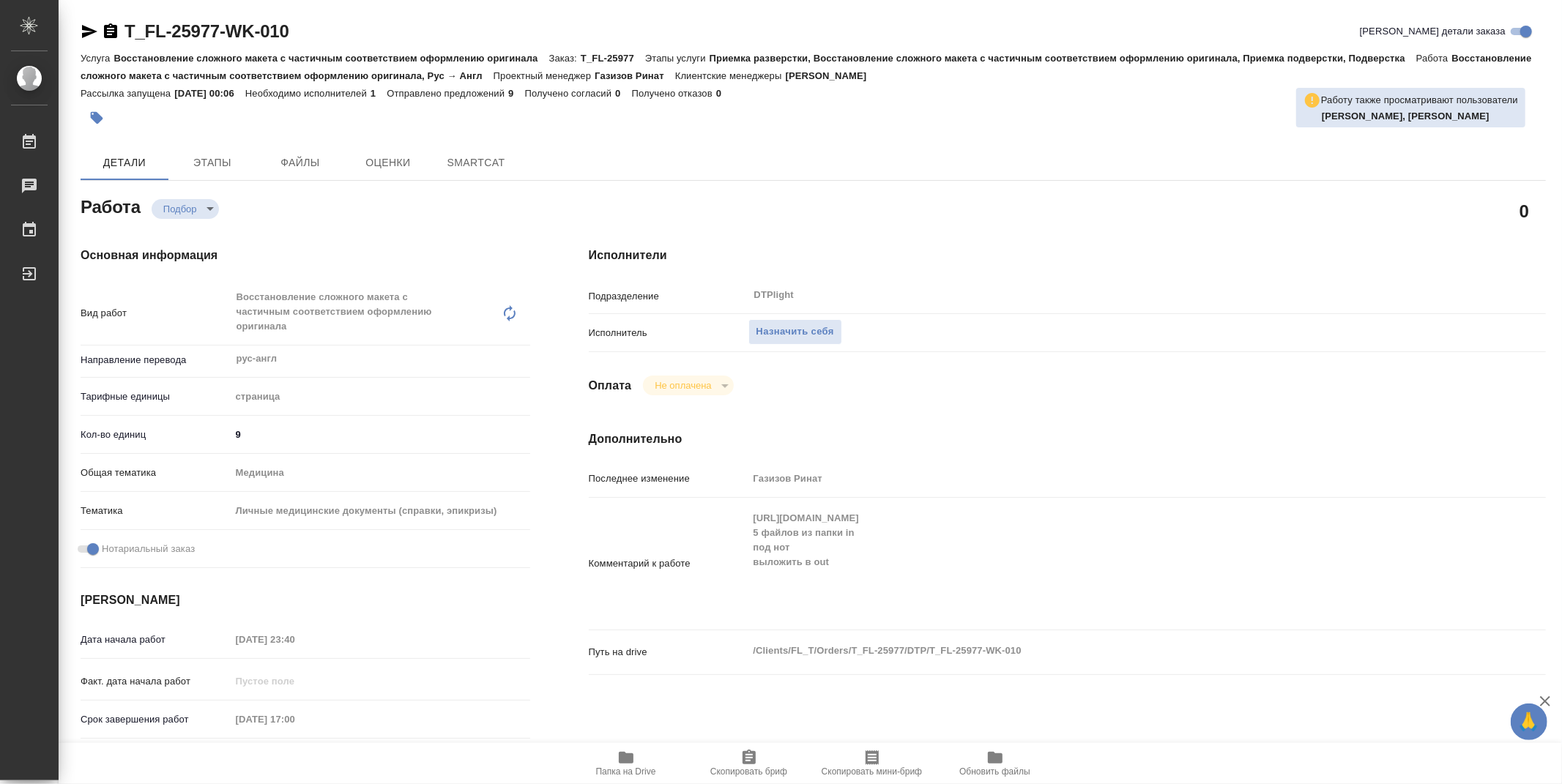
type textarea "x"
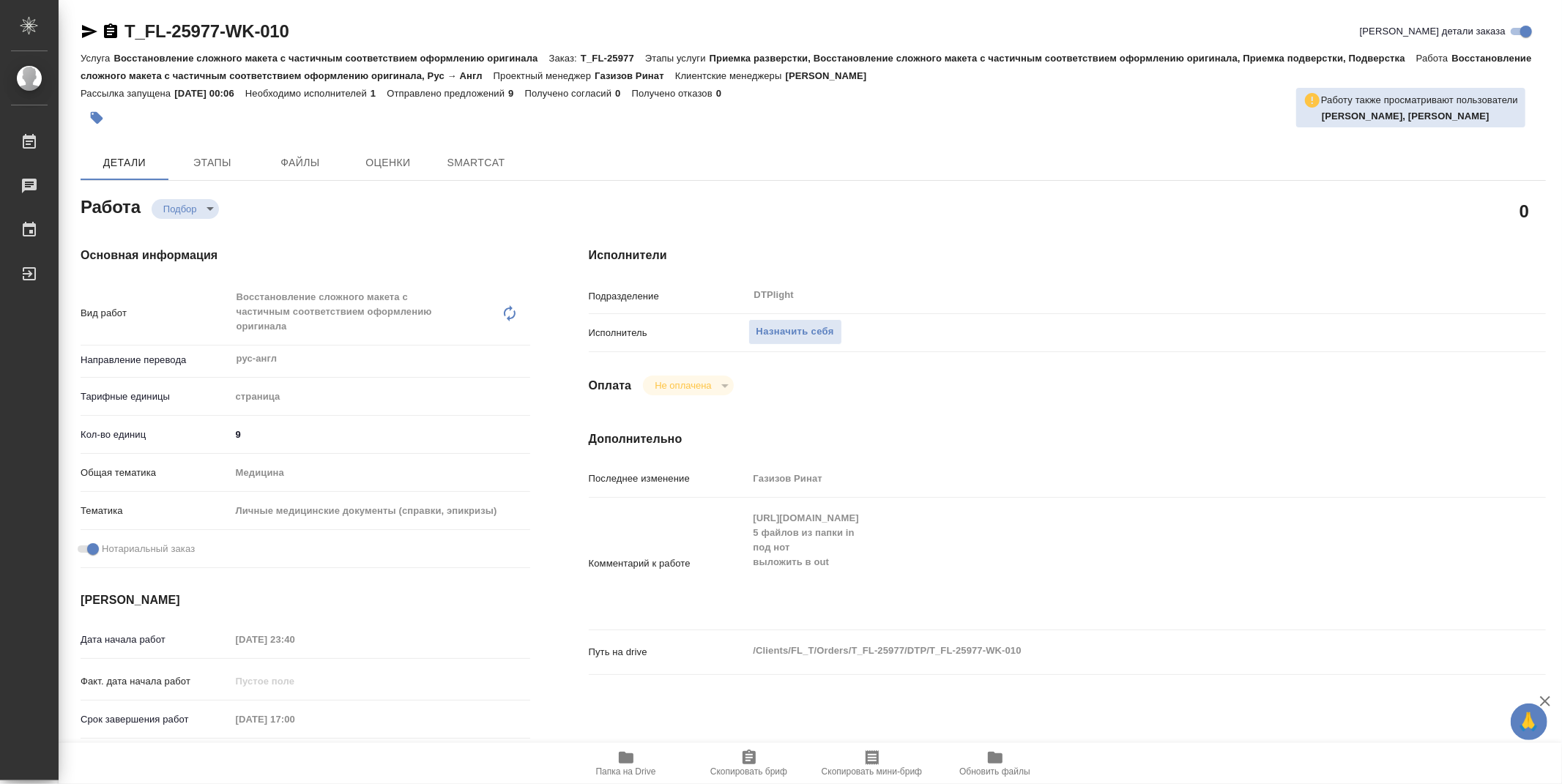
type textarea "x"
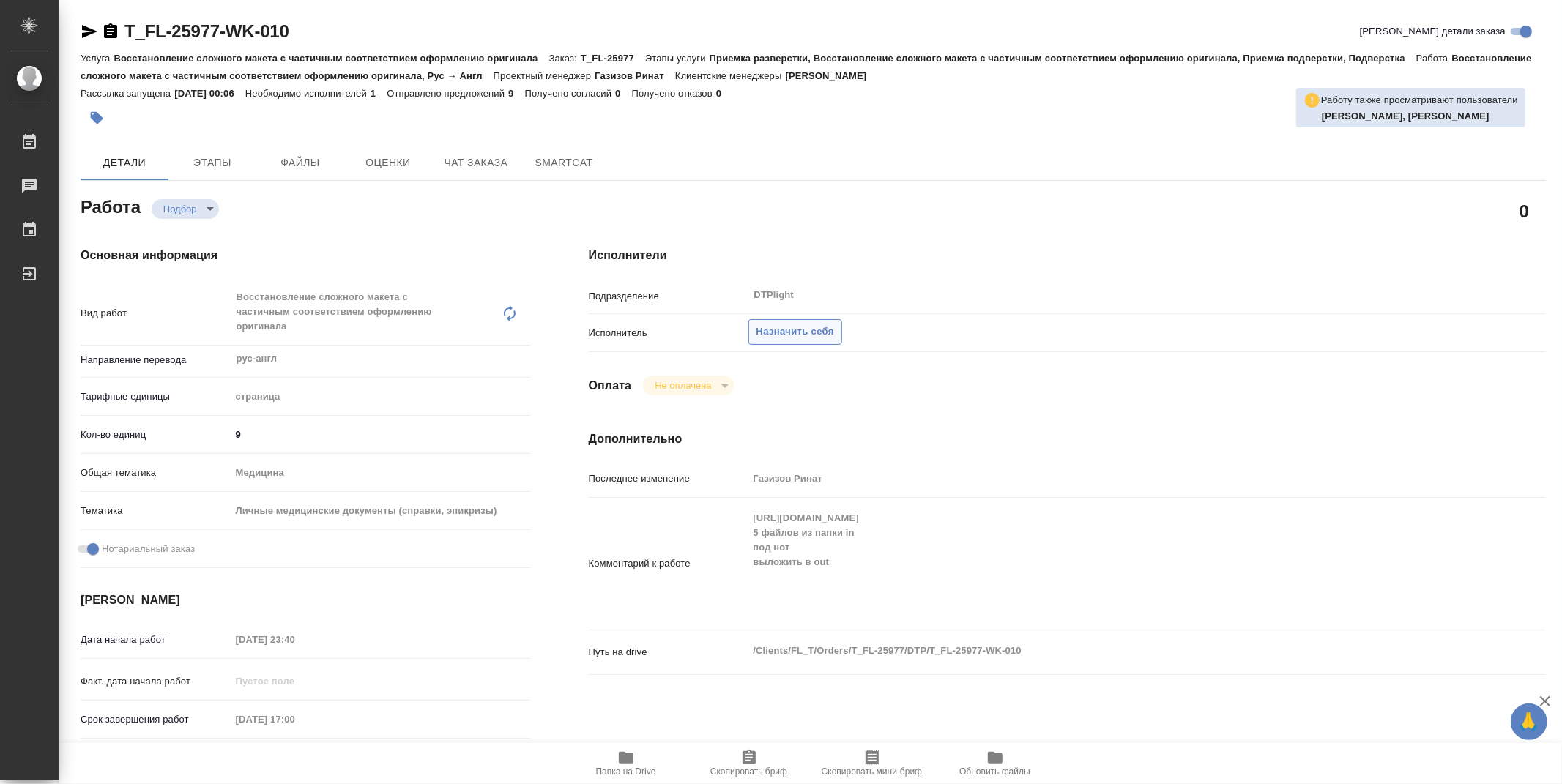
type textarea "x"
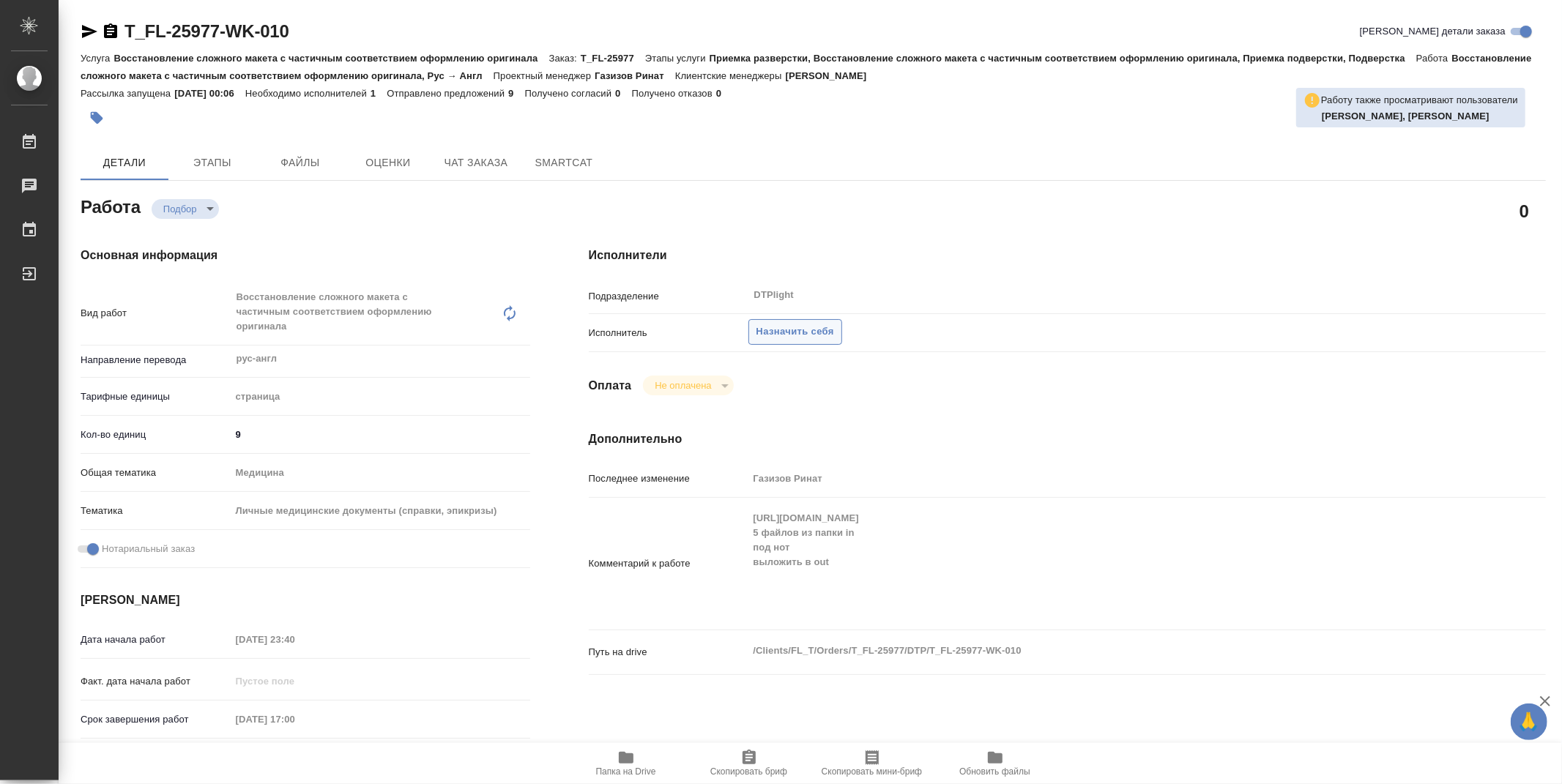
type textarea "x"
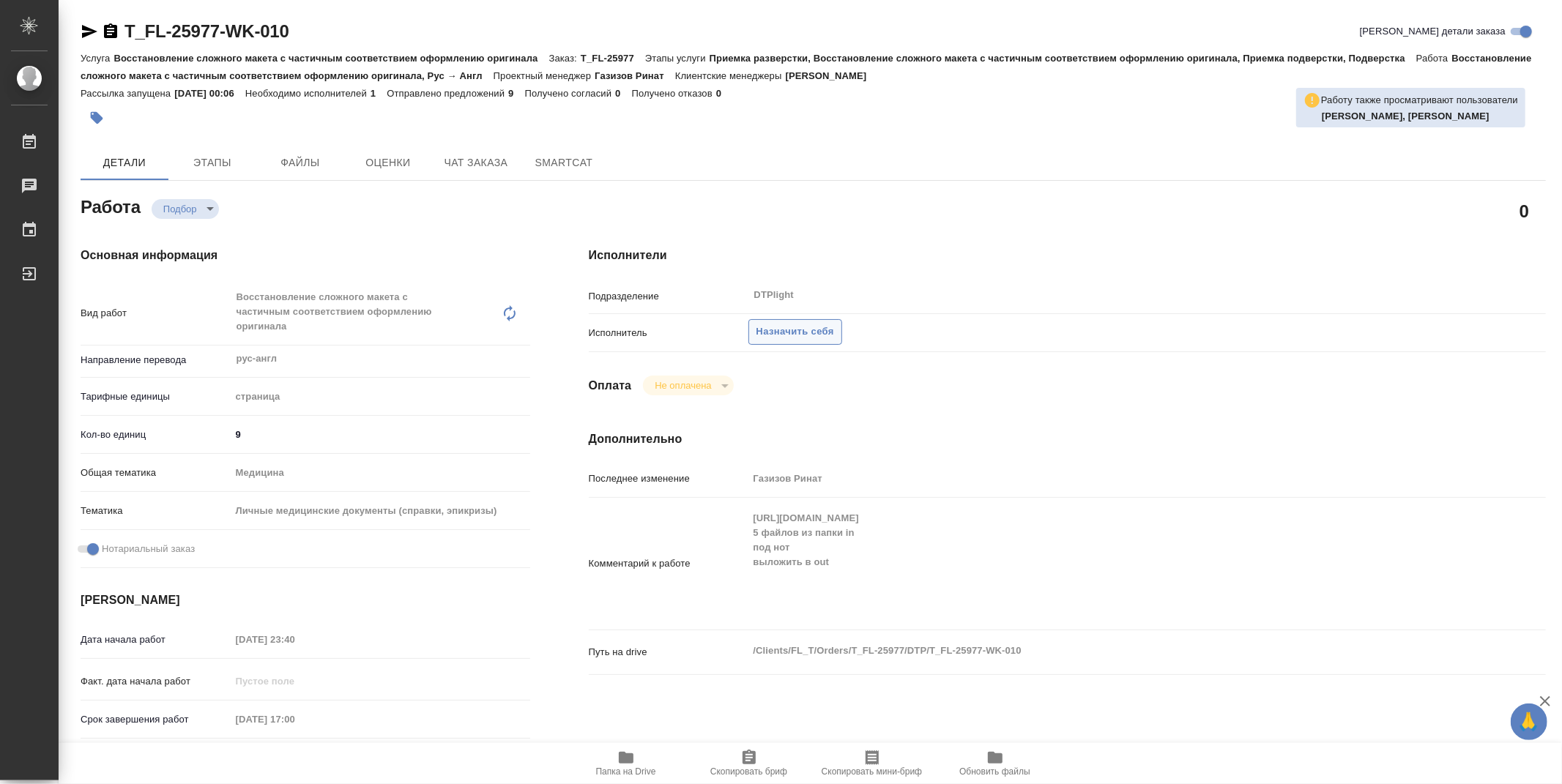
click at [828, 337] on span "Назначить себя" at bounding box center [795, 331] width 78 height 17
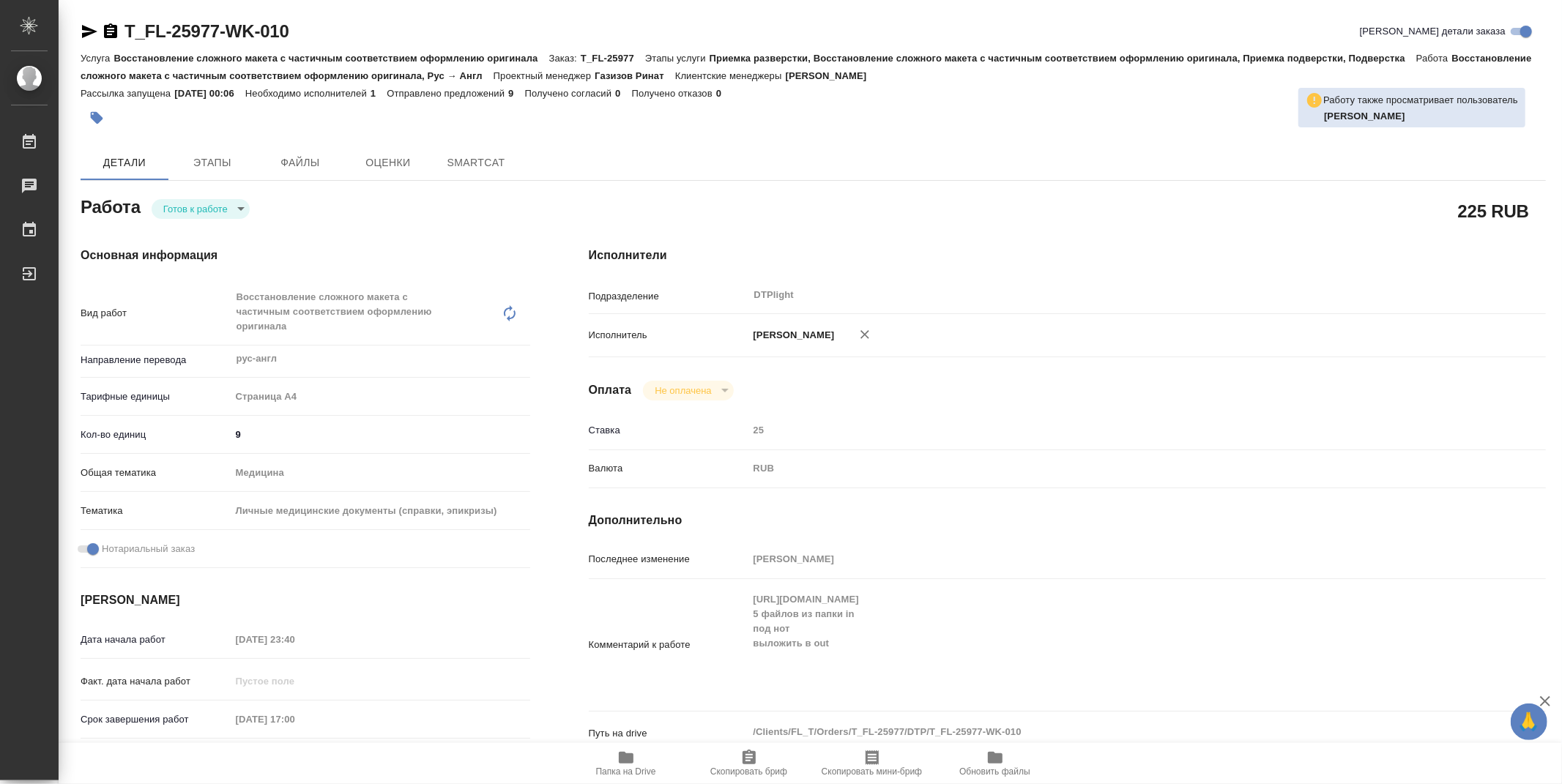
type textarea "x"
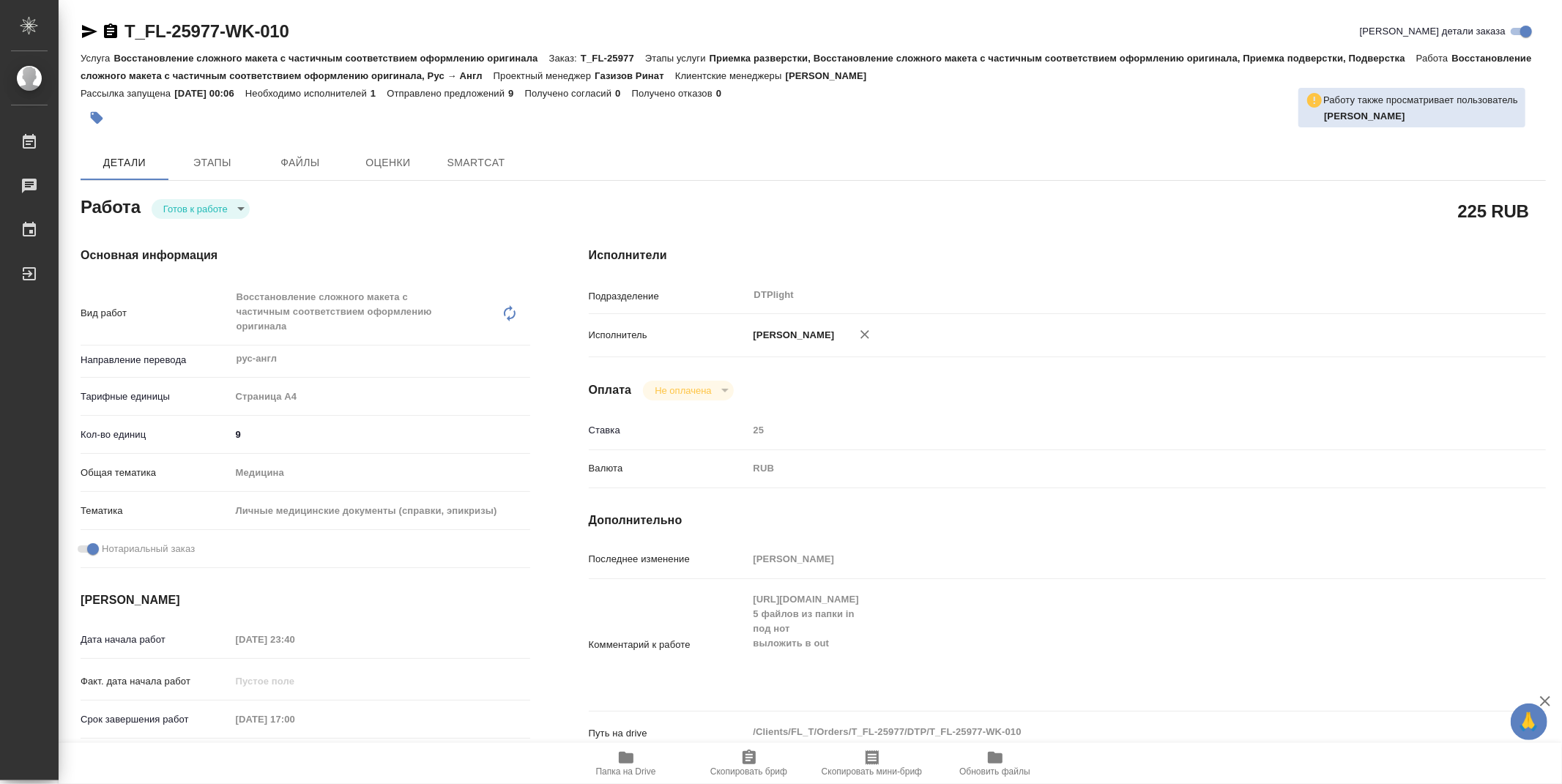
type textarea "x"
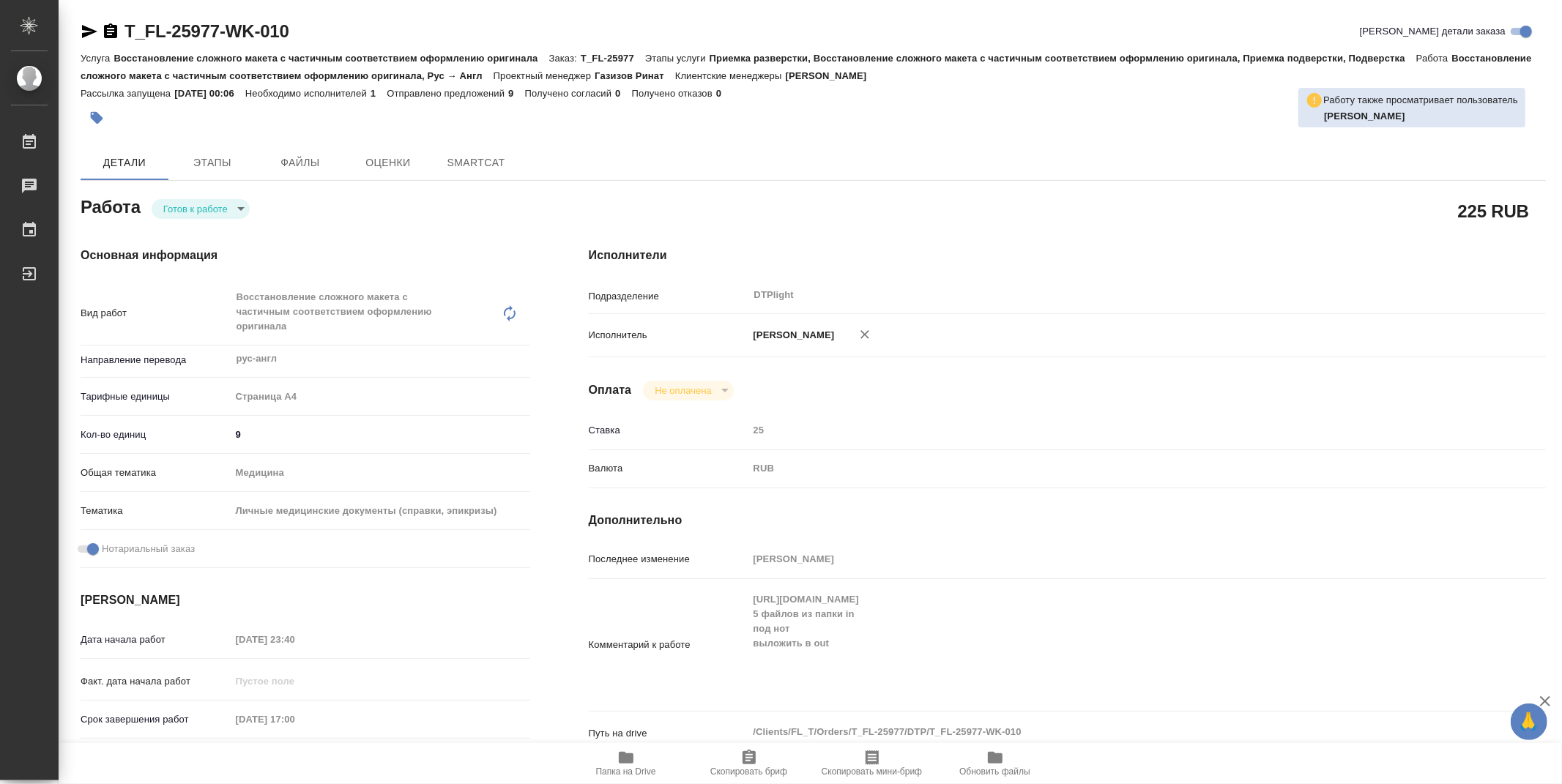
type textarea "x"
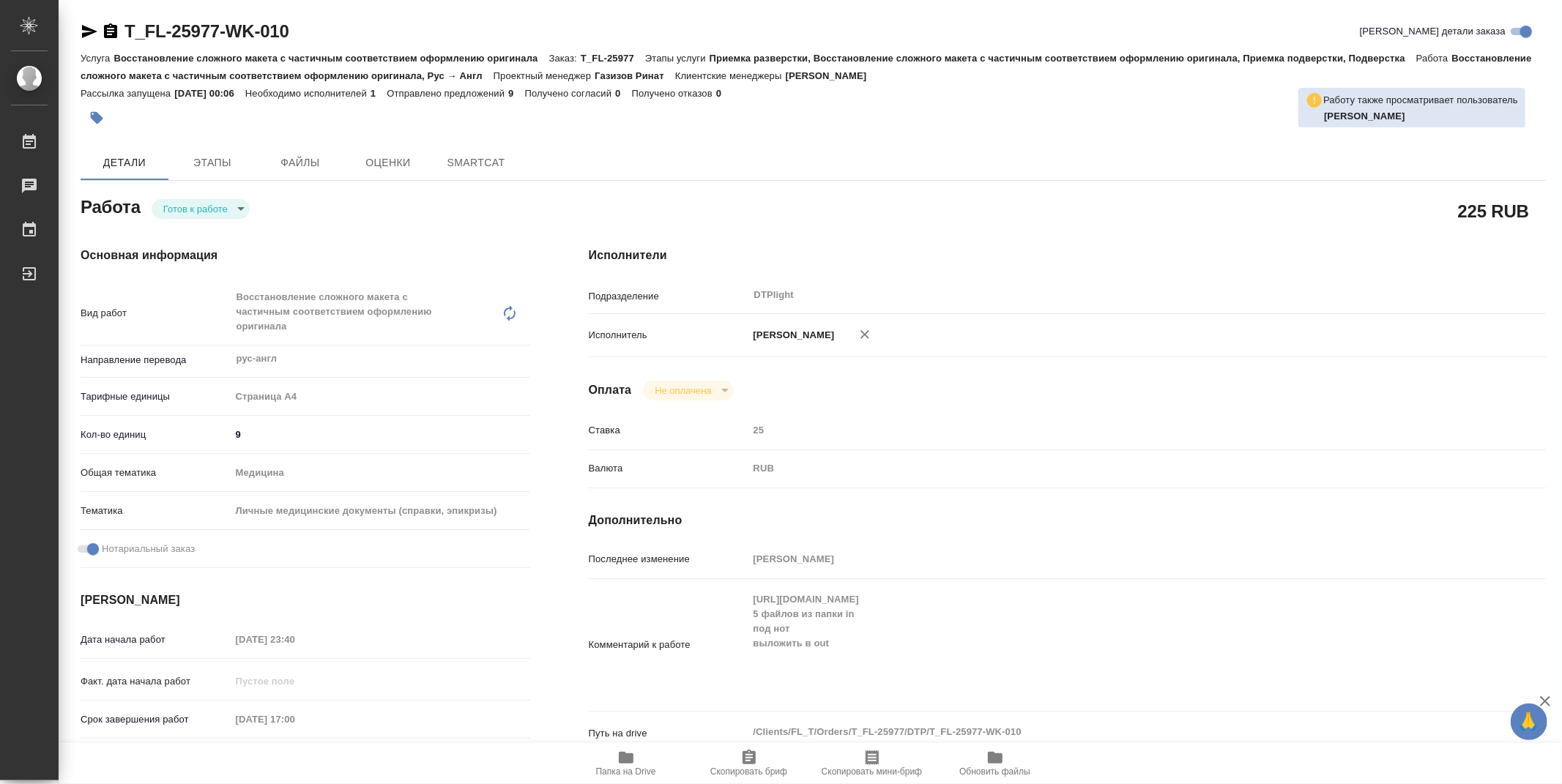
type textarea "x"
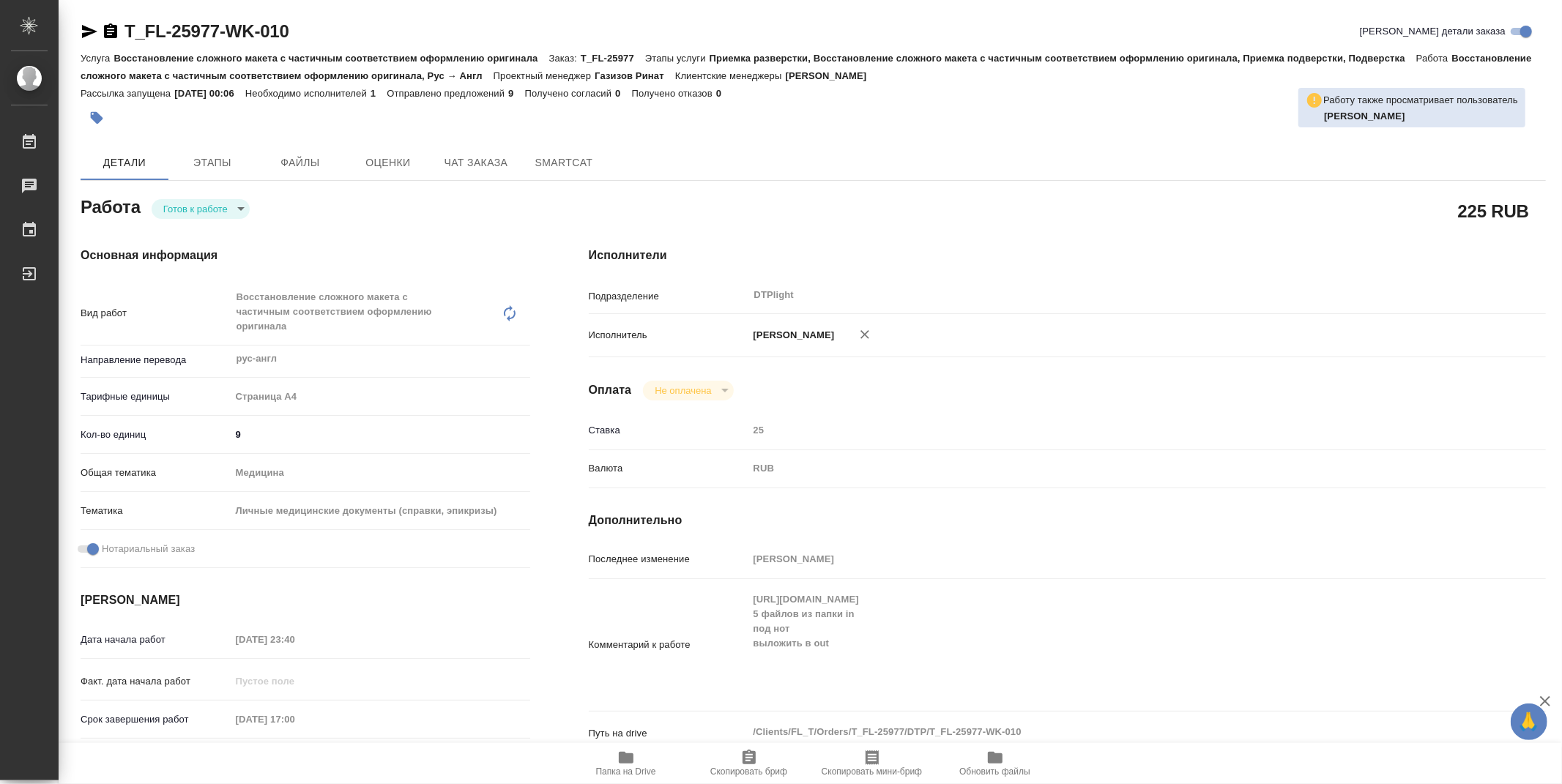
type textarea "x"
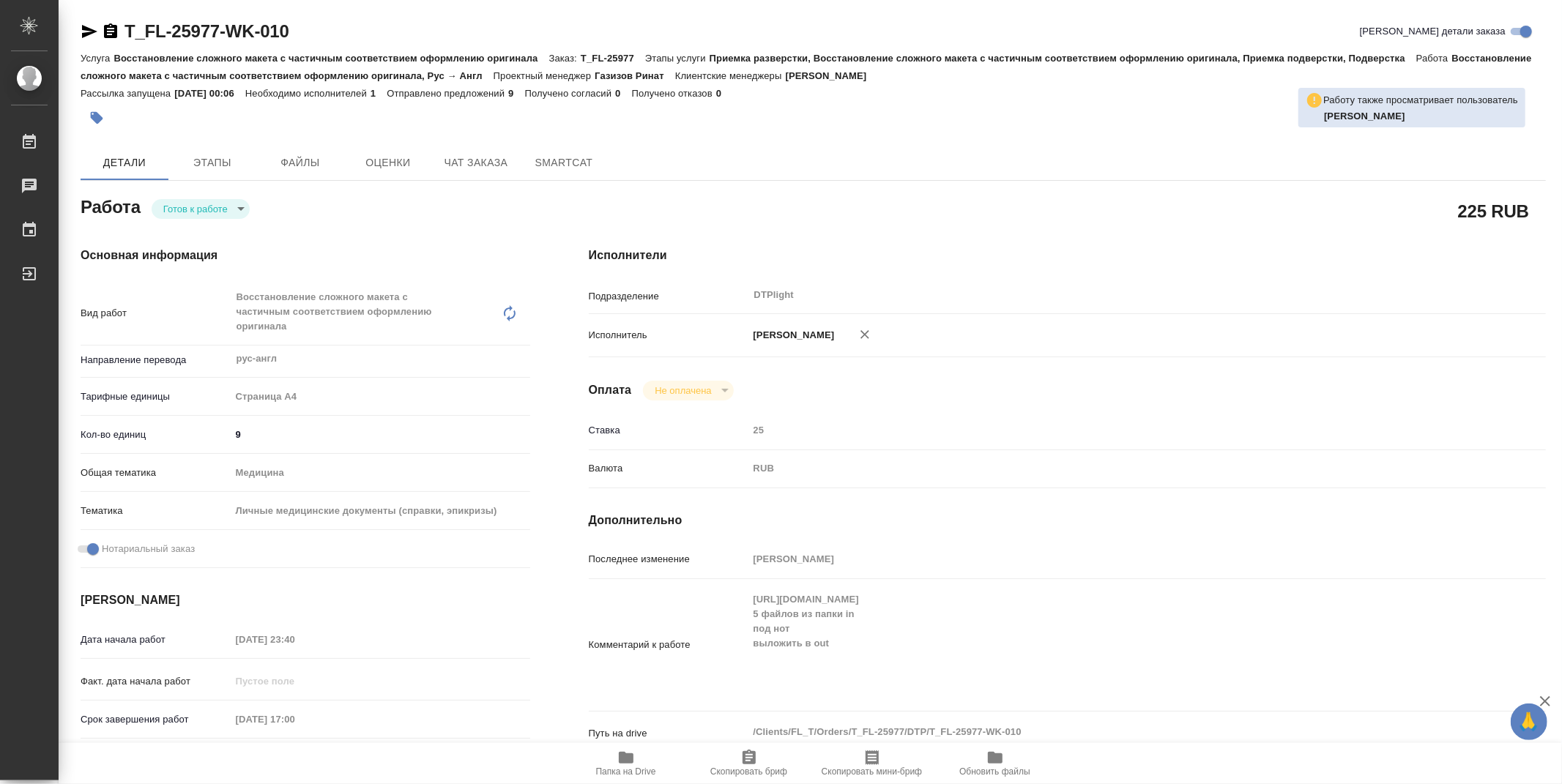
type textarea "x"
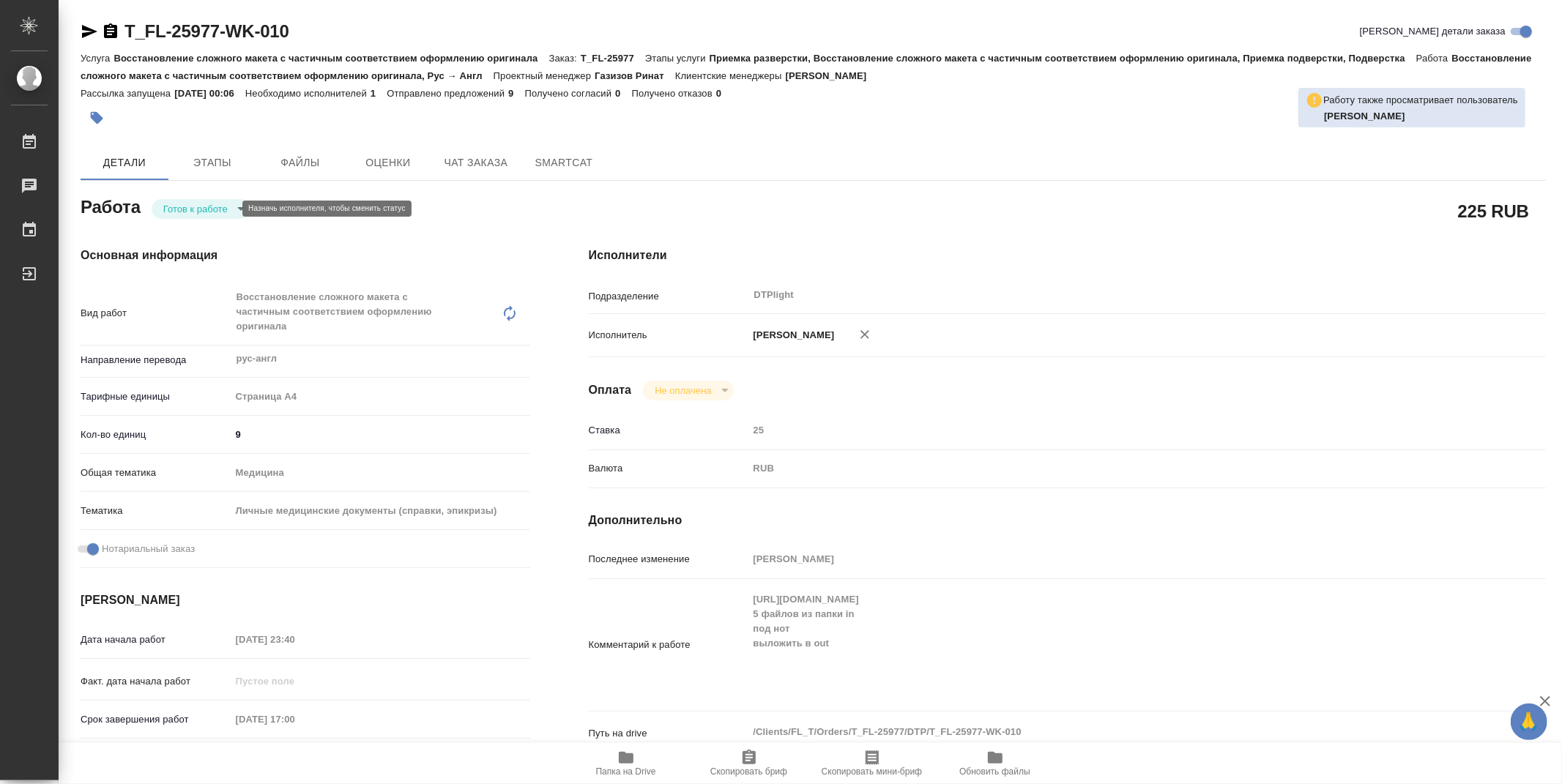
click at [184, 210] on body "🙏 .cls-1 fill:#fff; AWATERA Zubakova Viktoriya Работы Чаты График Выйти T_FL-25…" at bounding box center [781, 392] width 1562 height 784
type textarea "x"
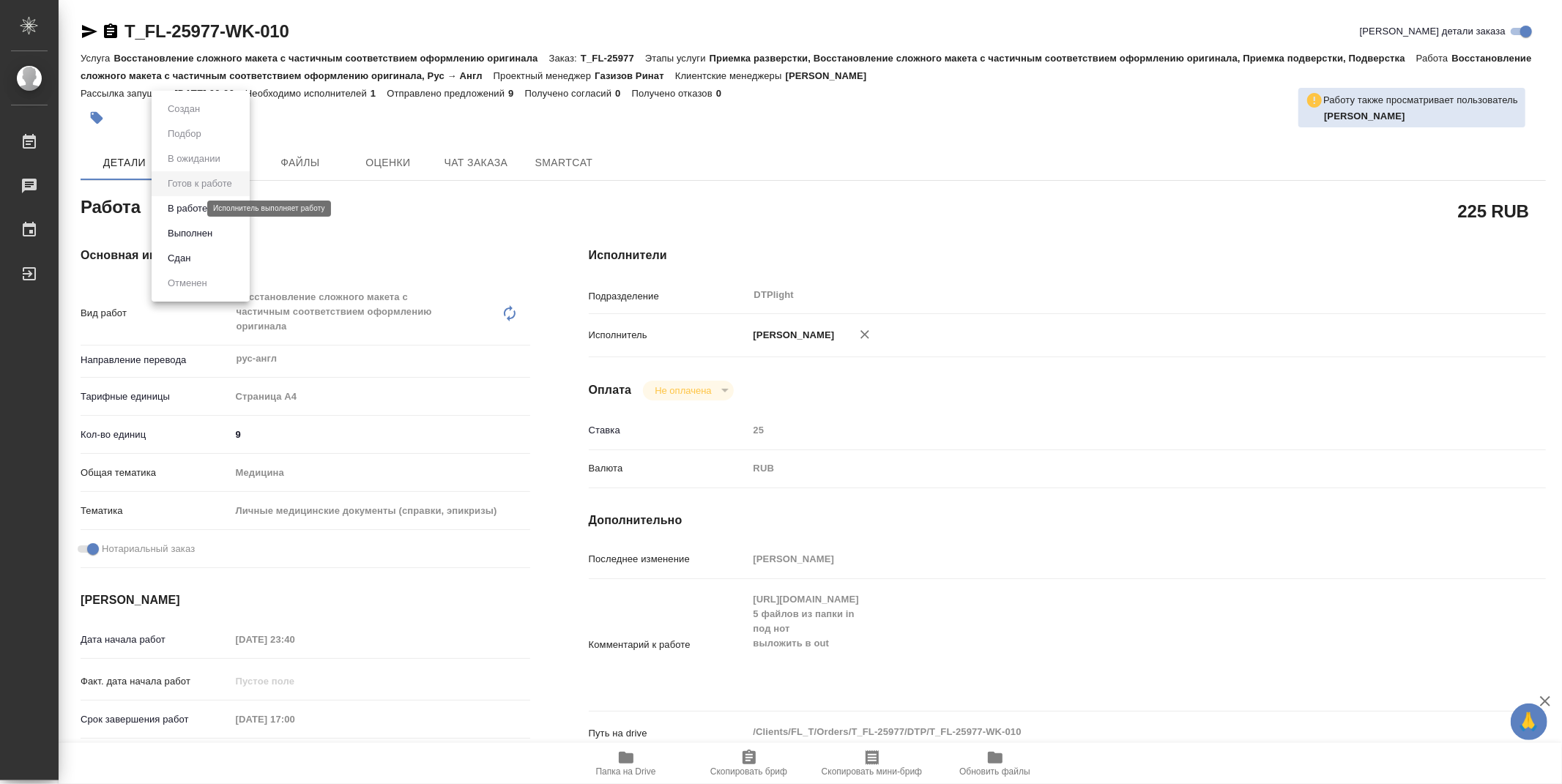
type textarea "x"
click at [186, 213] on button "В работе" at bounding box center [188, 208] width 49 height 17
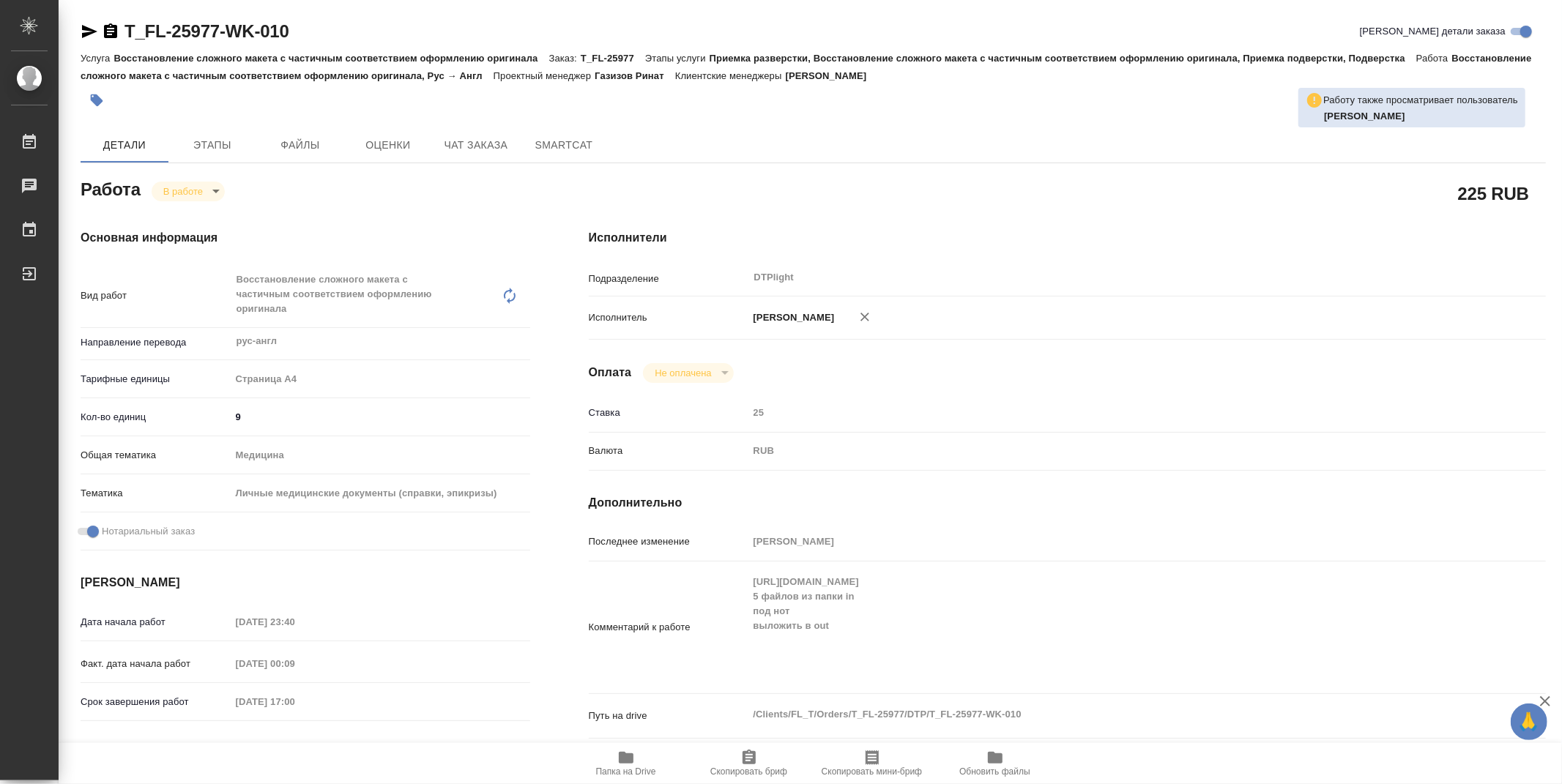
type textarea "x"
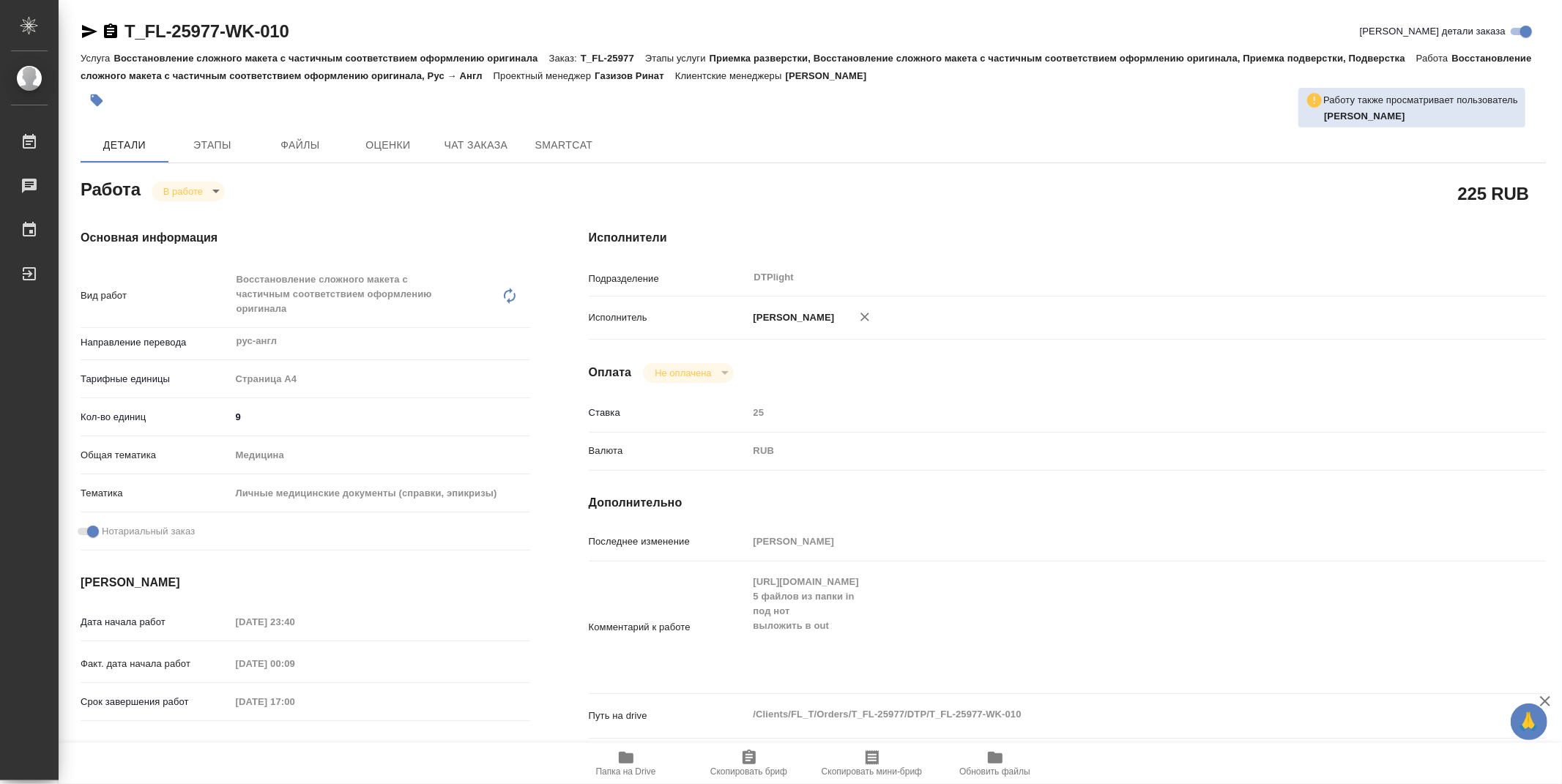
type textarea "x"
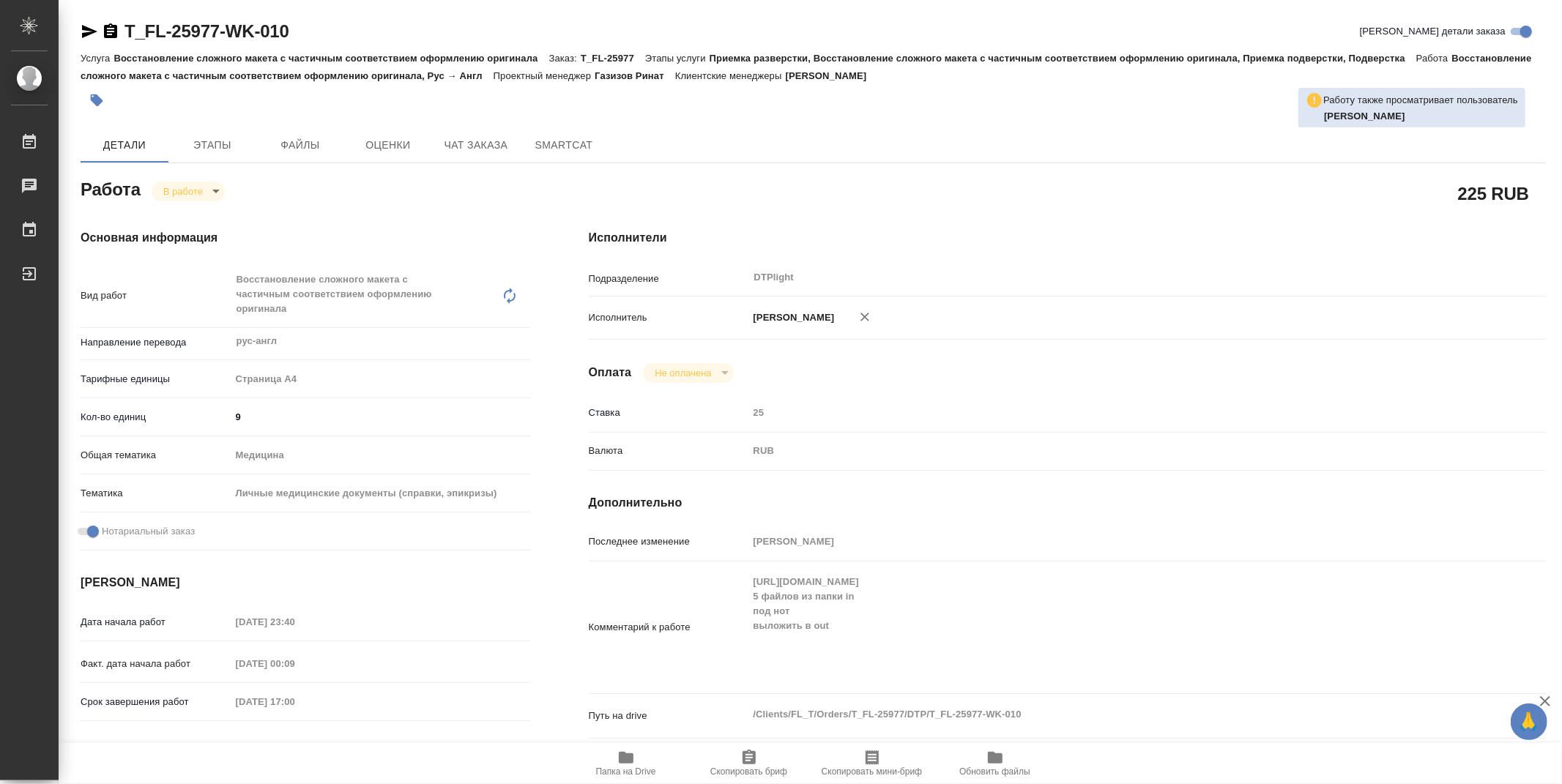
type textarea "x"
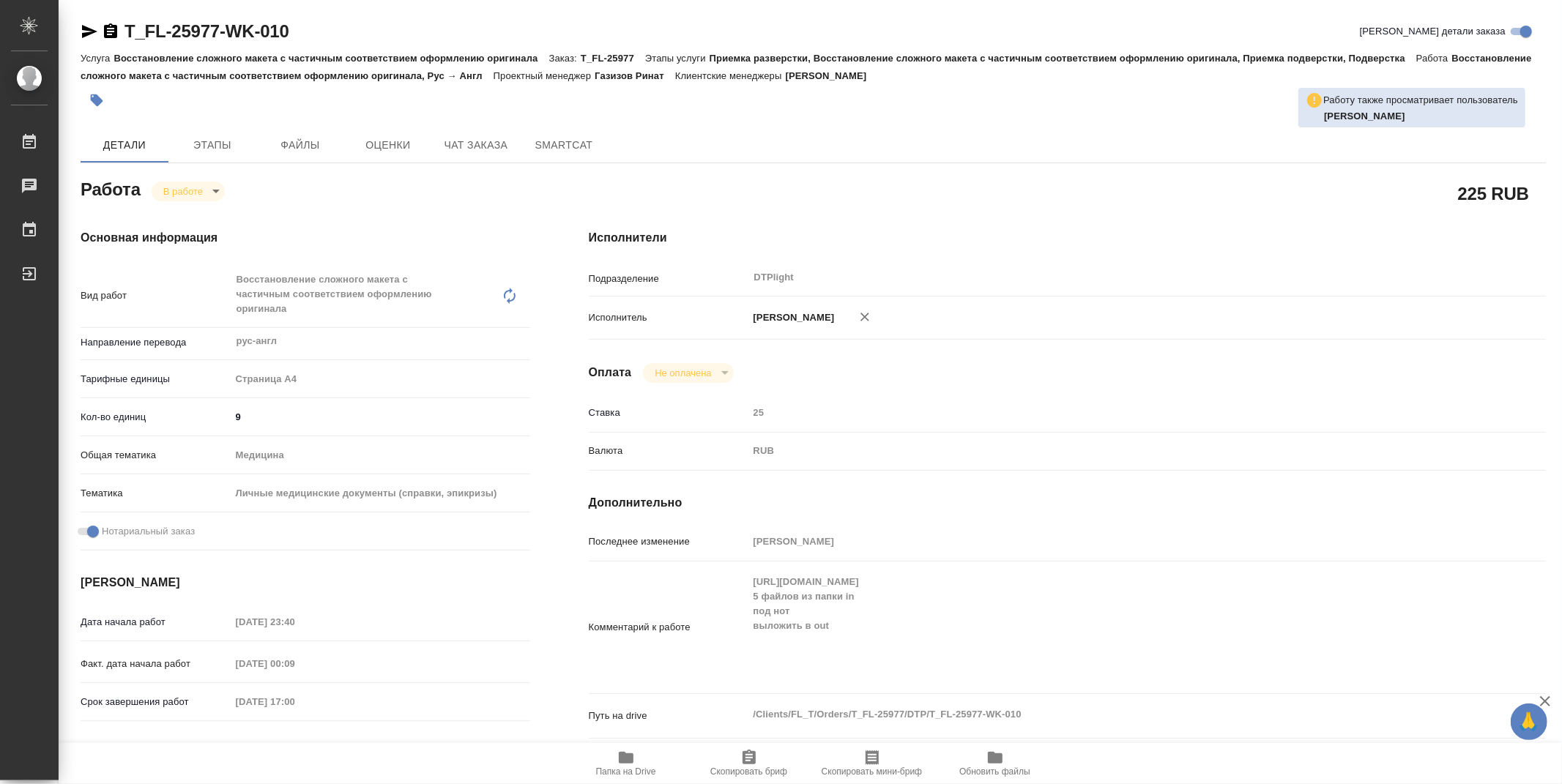
type textarea "x"
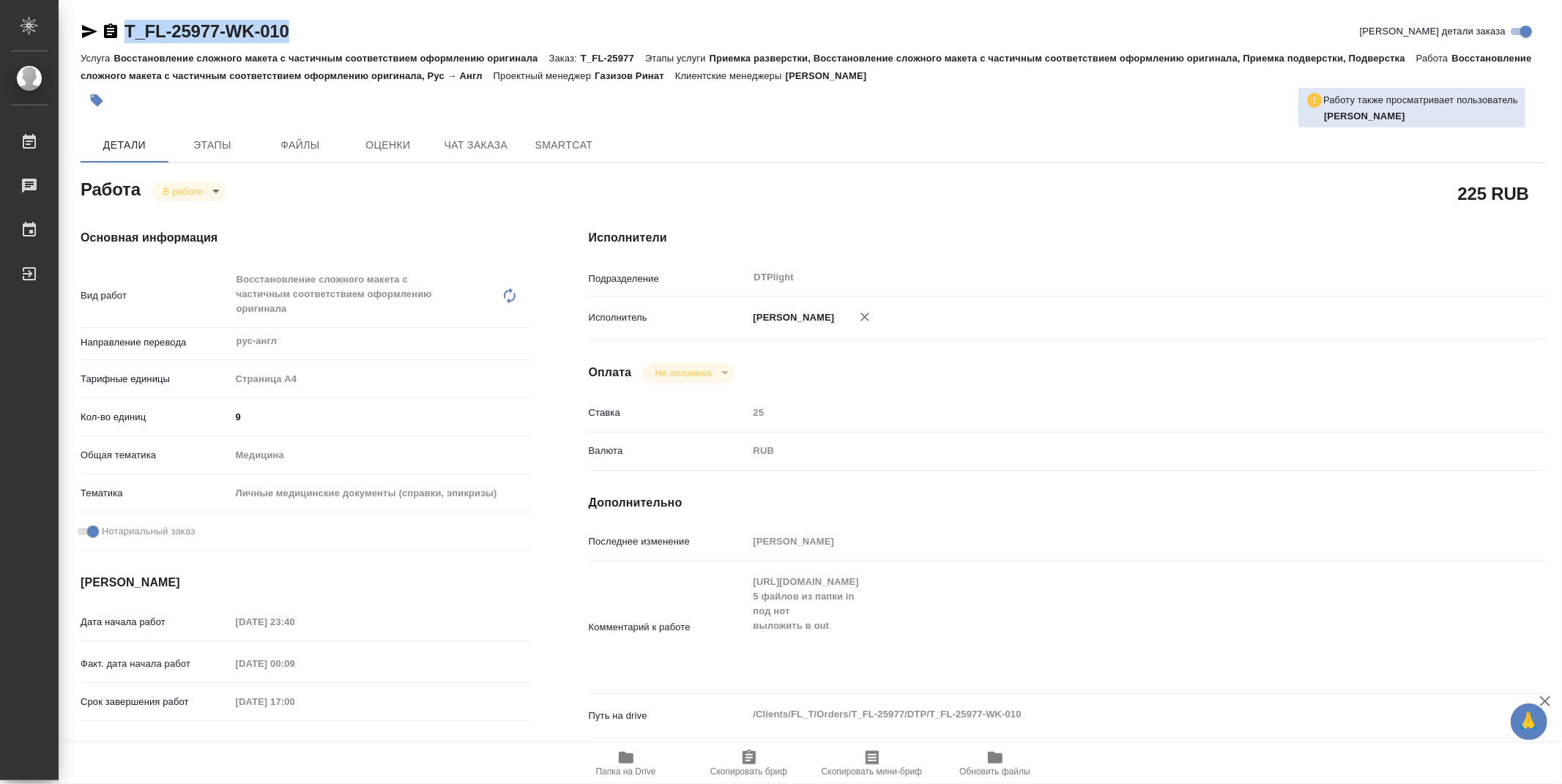
drag, startPoint x: 330, startPoint y: 30, endPoint x: 125, endPoint y: 37, distance: 205.1
click at [125, 37] on div "T_FL-25977-WK-010 Кратко детали заказа" at bounding box center [814, 31] width 1466 height 23
copy link "T_FL-25977-WK-010"
type textarea "x"
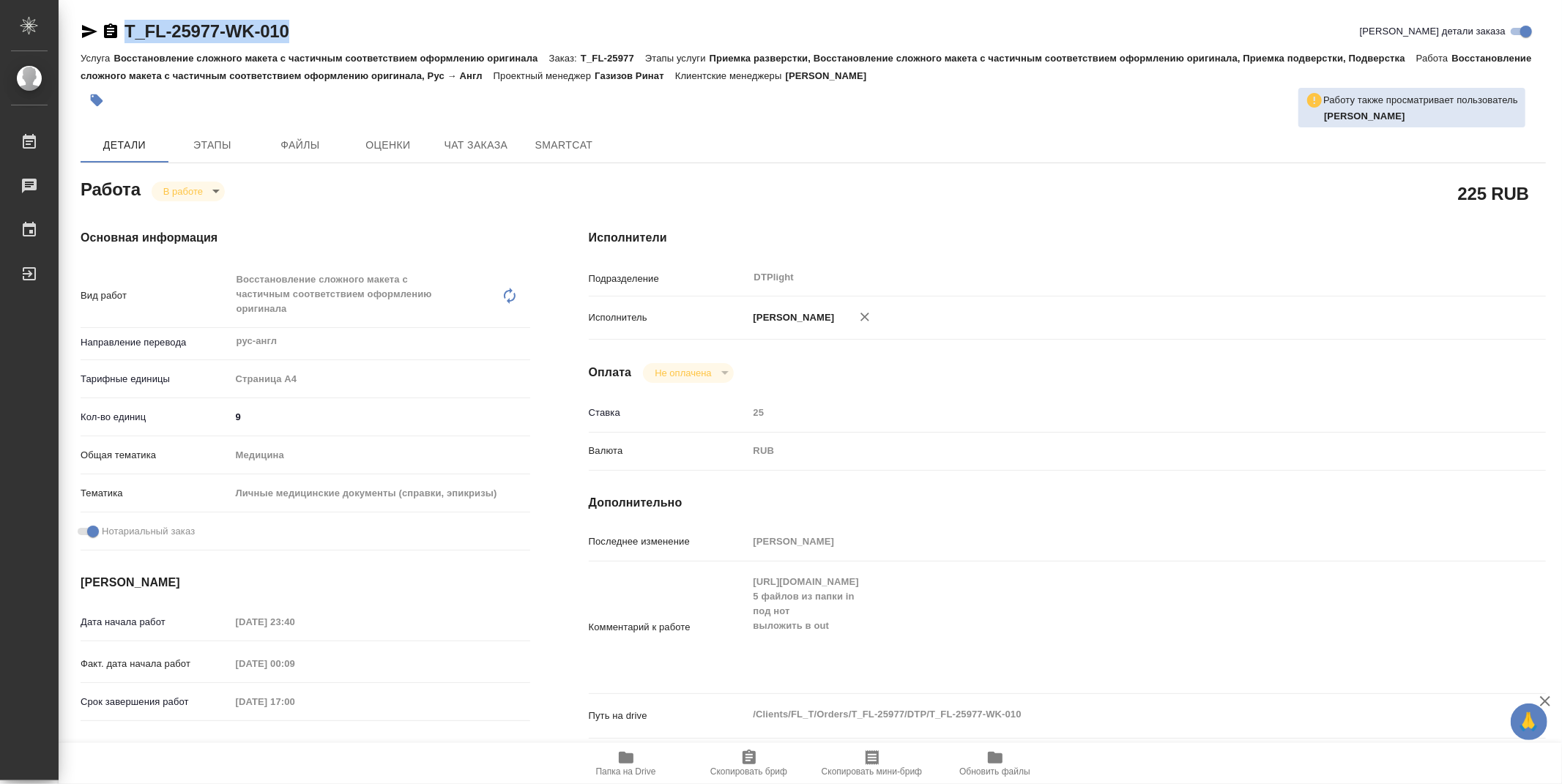
type textarea "x"
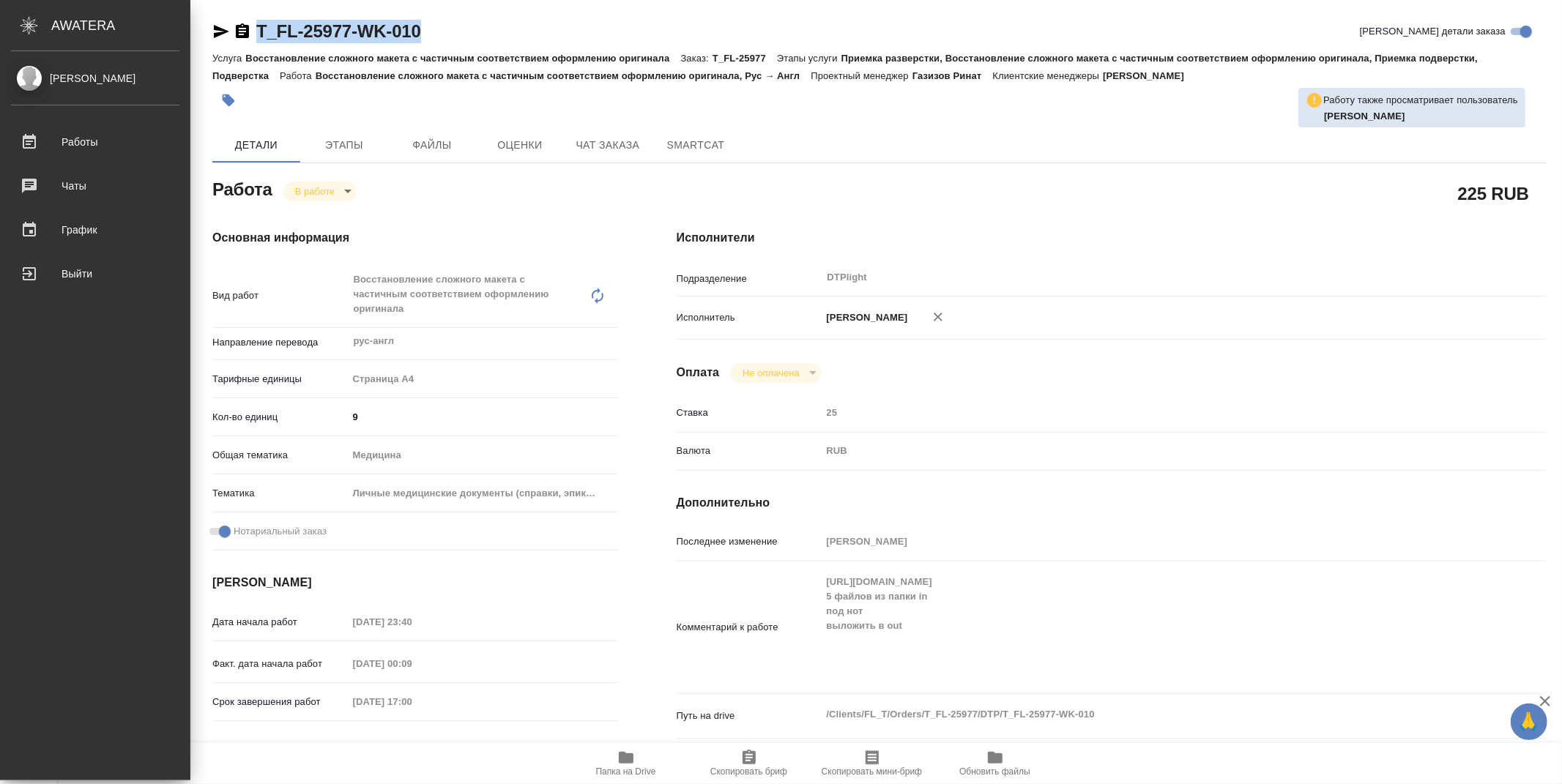
type textarea "x"
